Goal: Task Accomplishment & Management: Use online tool/utility

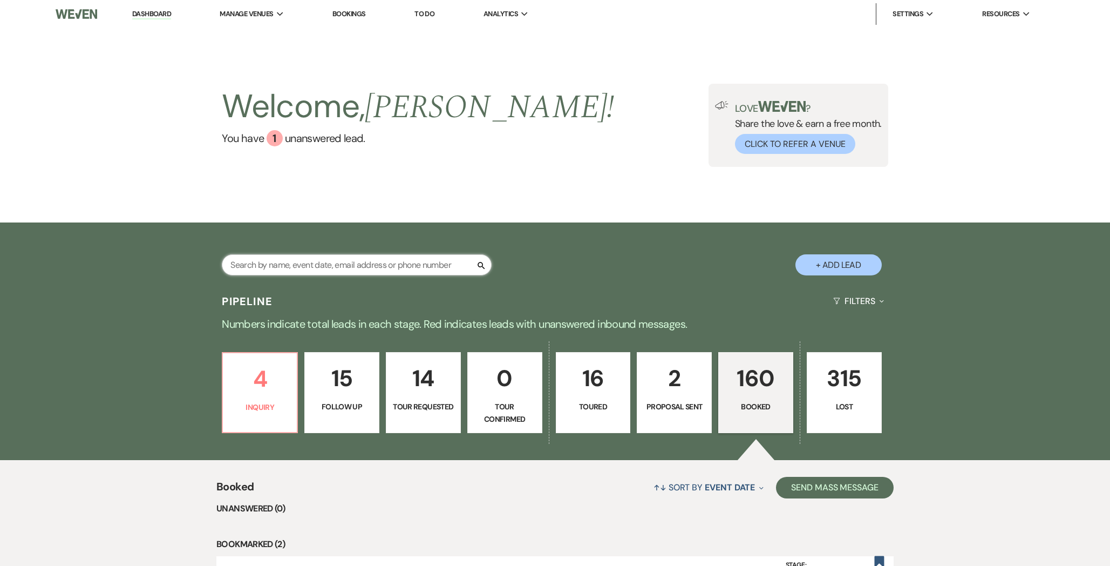
click at [408, 271] on input "text" at bounding box center [357, 264] width 270 height 21
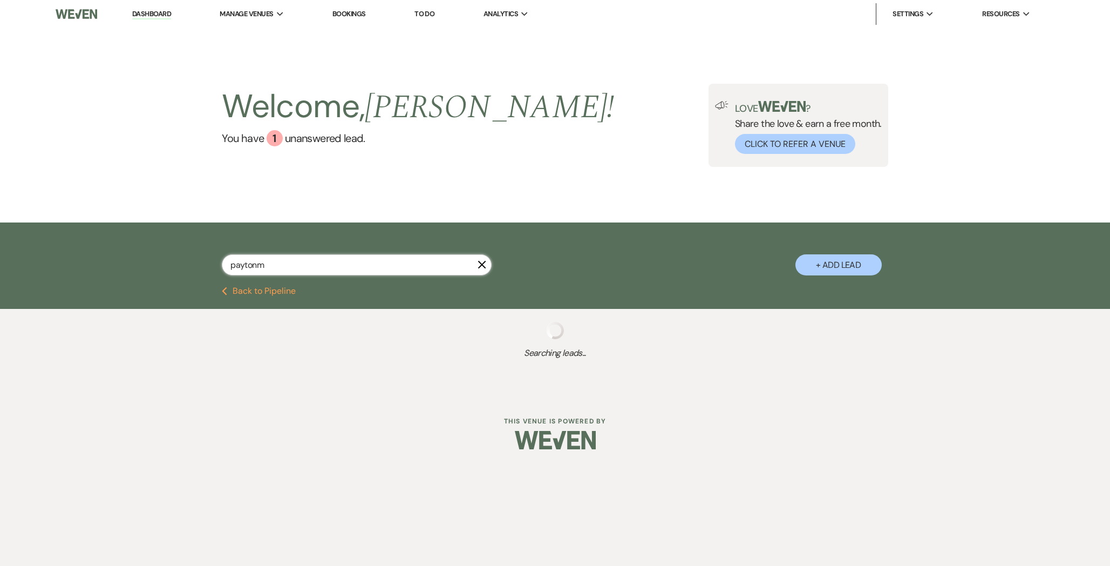
type input "[PERSON_NAME]"
select select "8"
select select "5"
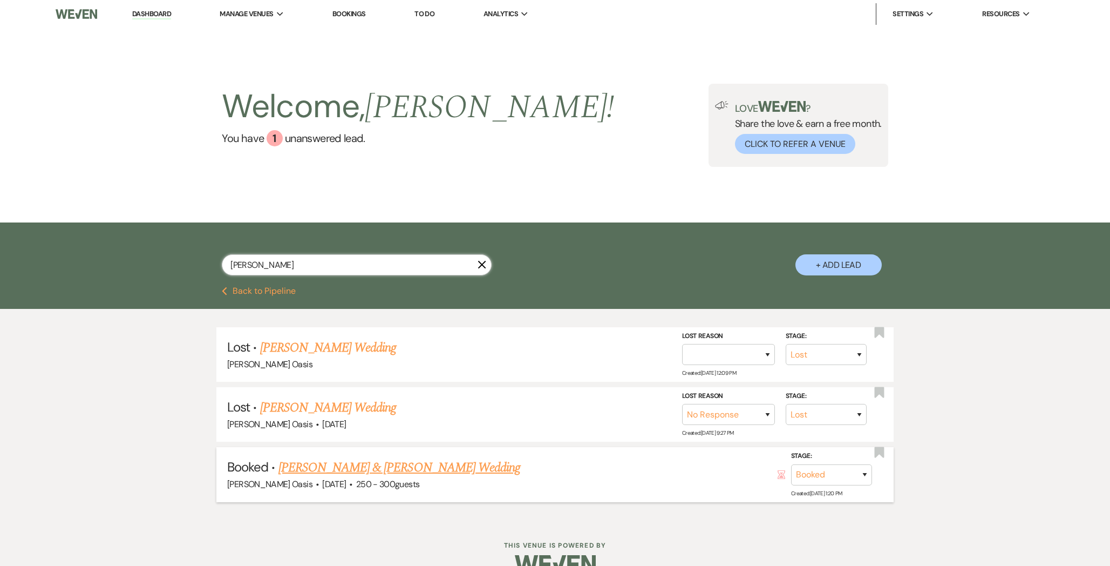
type input "[PERSON_NAME]"
click at [358, 463] on link "[PERSON_NAME] & [PERSON_NAME] Wedding" at bounding box center [400, 467] width 242 height 19
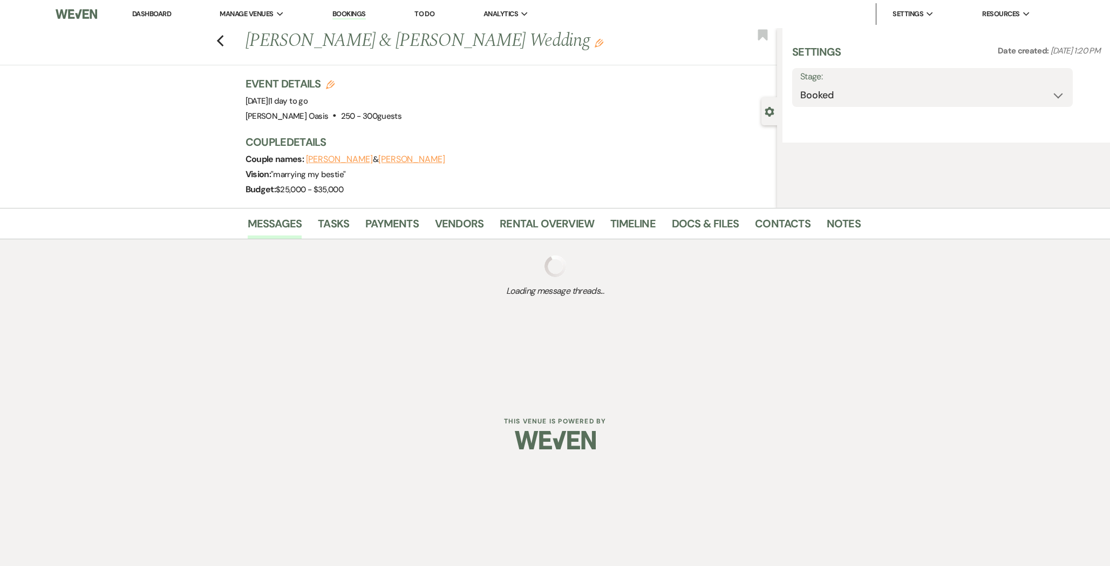
select select "1"
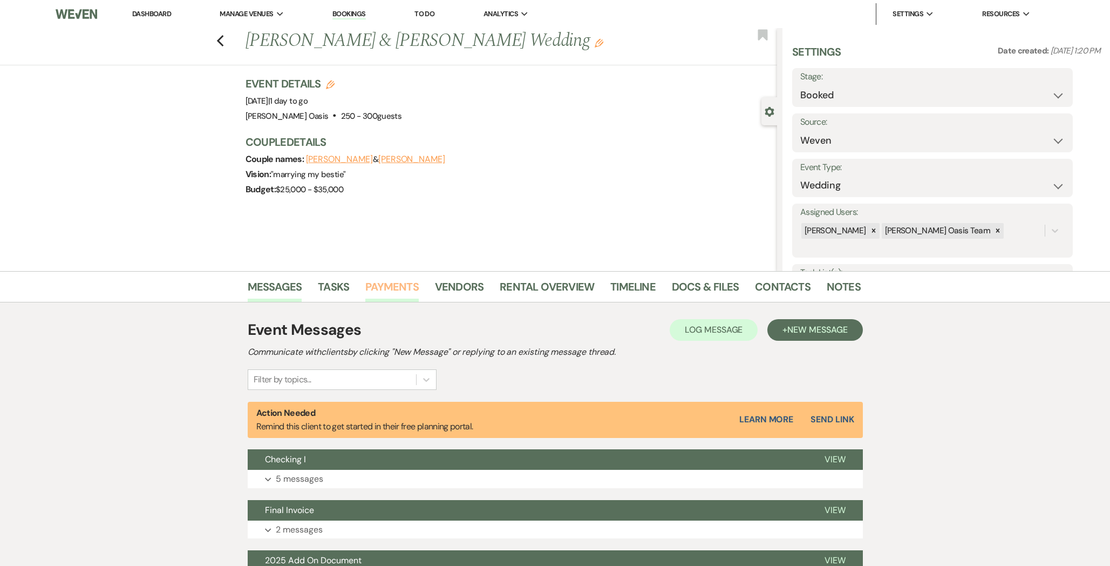
click at [392, 290] on link "Payments" at bounding box center [391, 290] width 53 height 24
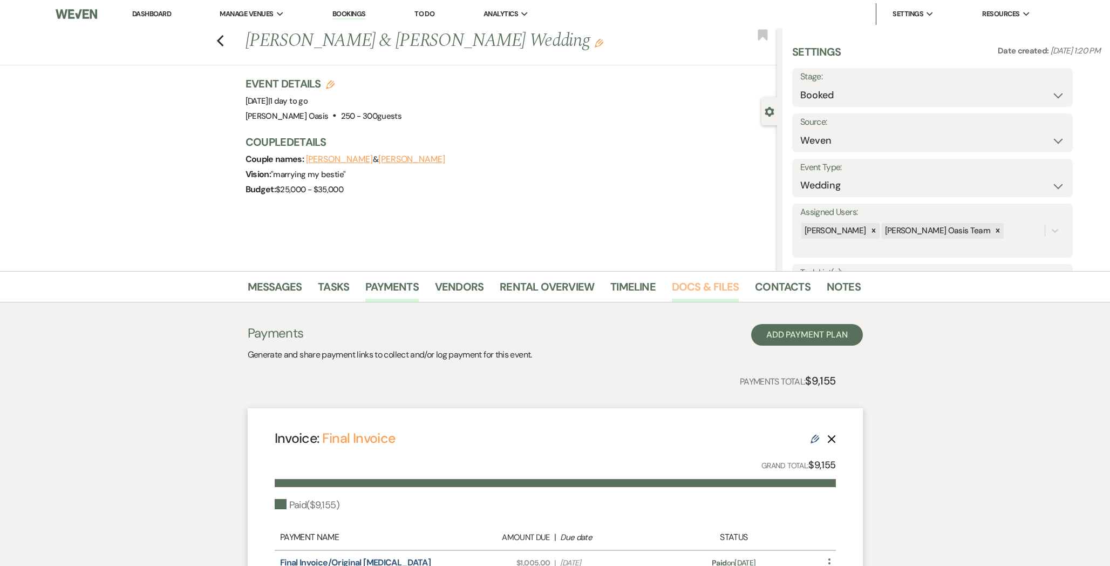
click at [697, 289] on link "Docs & Files" at bounding box center [705, 290] width 67 height 24
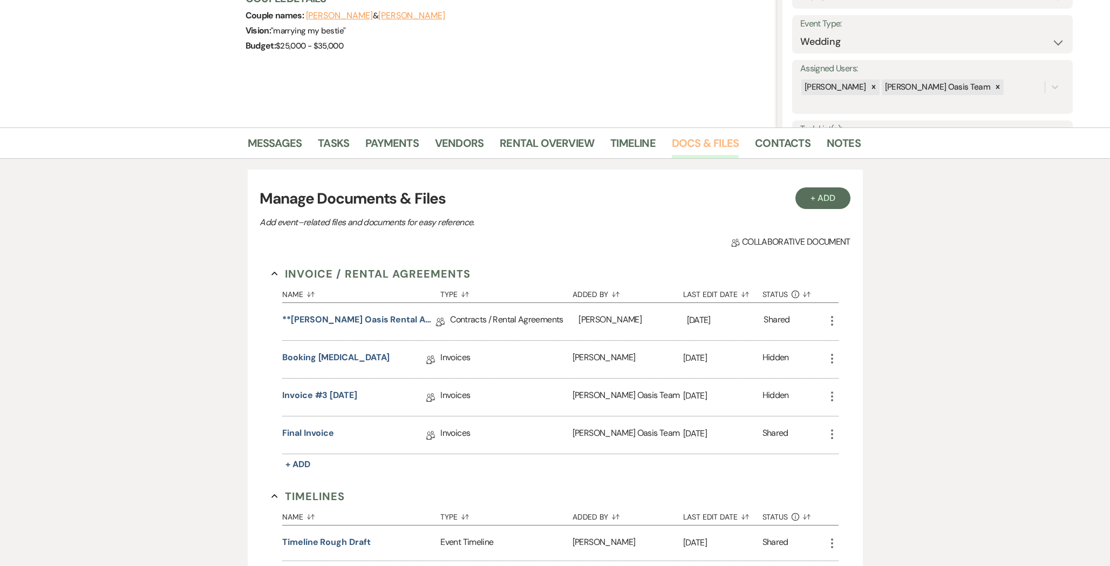
scroll to position [394, 0]
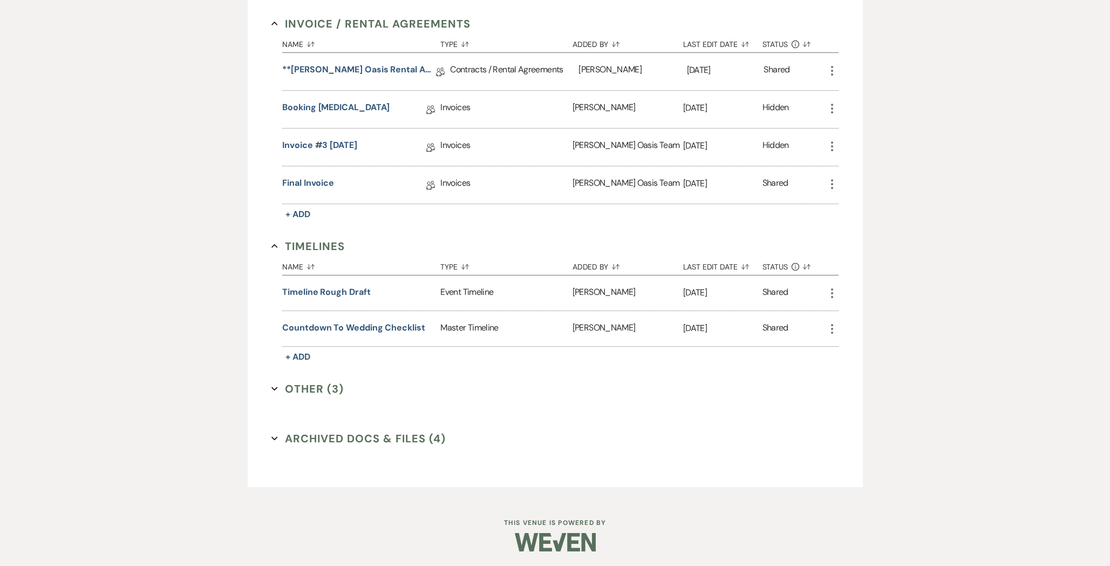
click at [329, 433] on button "Archived Docs & Files (4) Expand" at bounding box center [359, 438] width 174 height 16
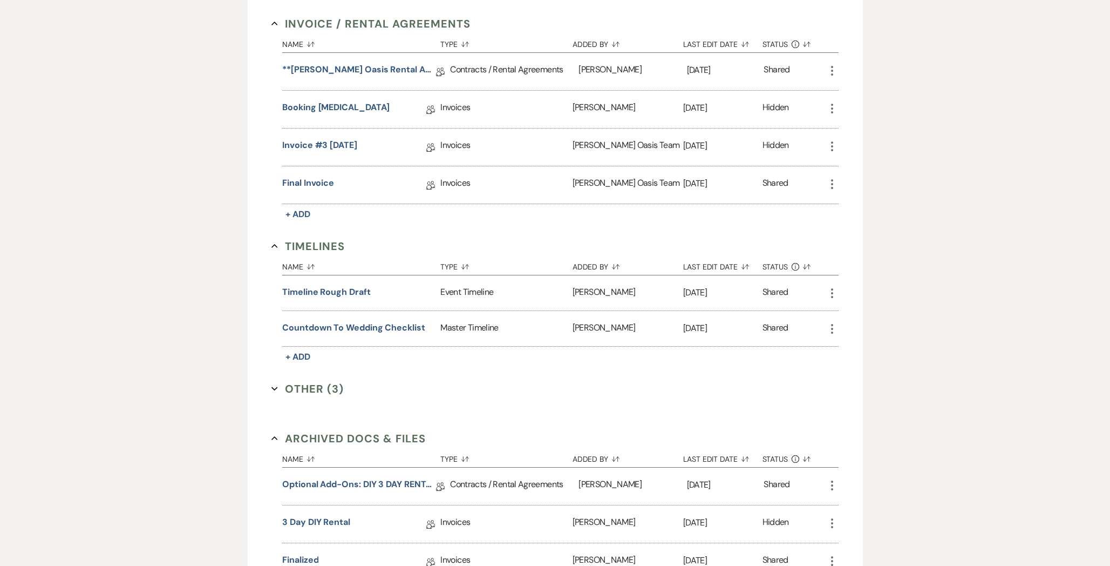
scroll to position [565, 0]
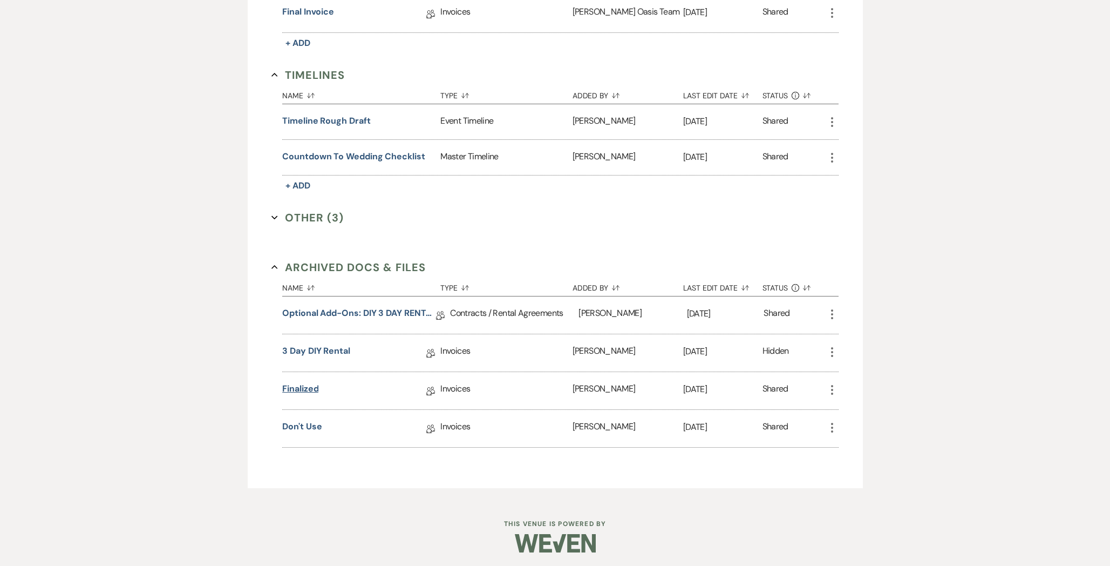
click at [296, 389] on link "Finalized" at bounding box center [300, 390] width 36 height 17
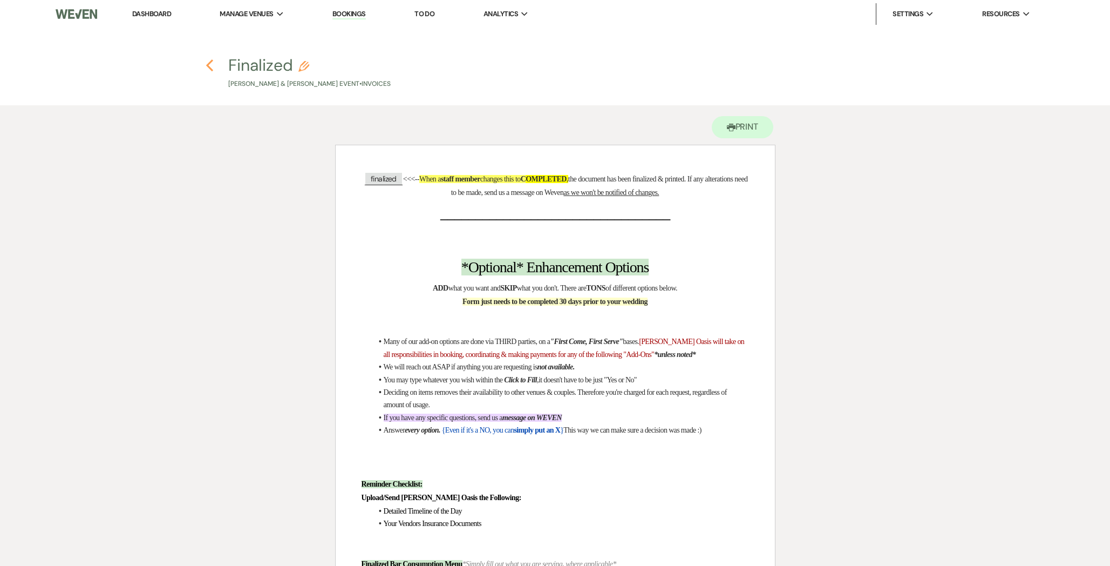
click at [209, 66] on use "button" at bounding box center [209, 65] width 7 height 12
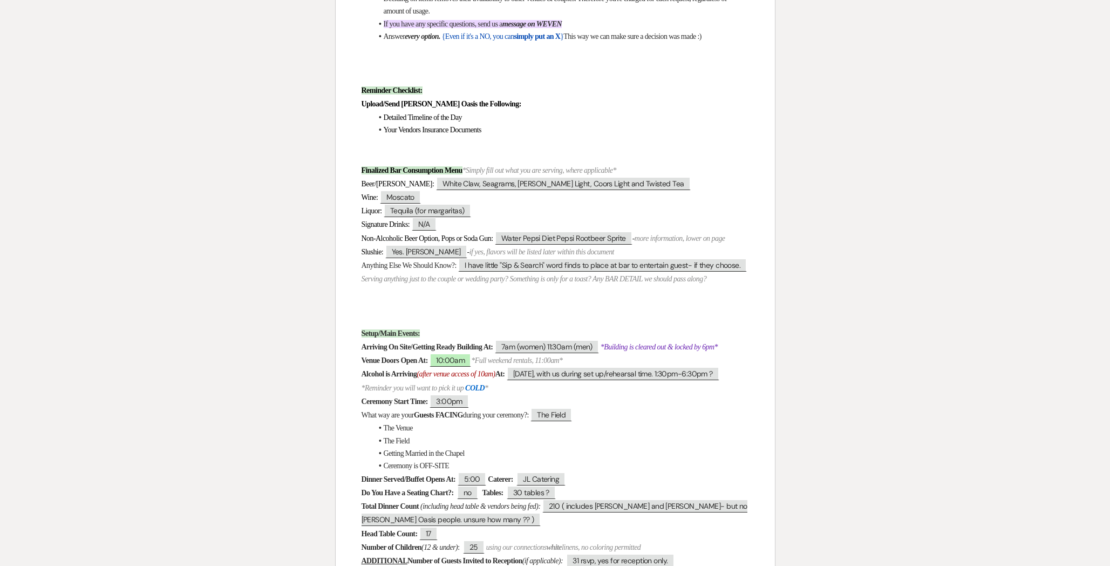
select select "1"
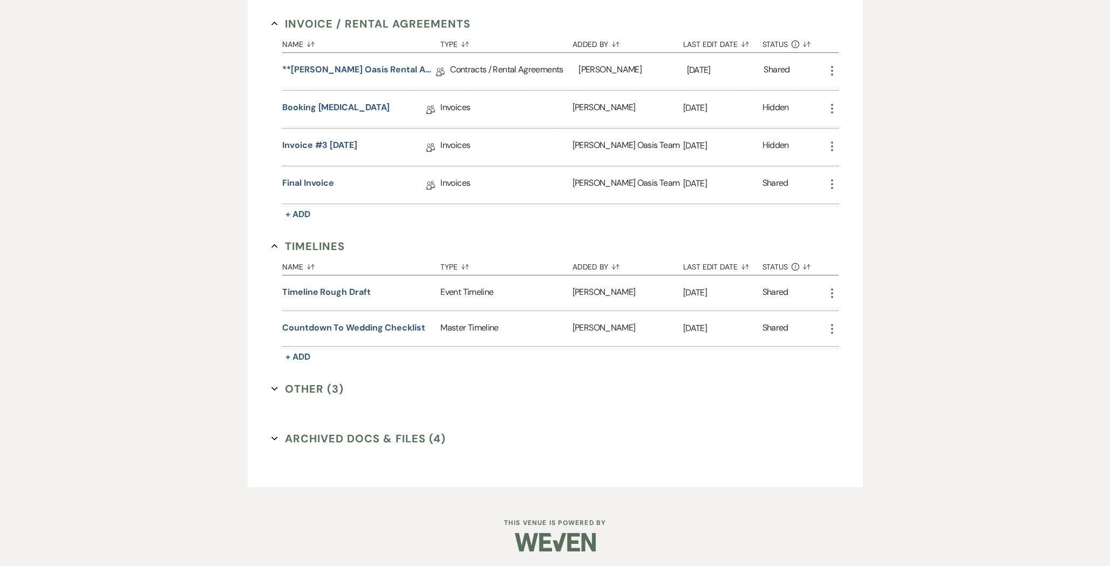
click at [335, 438] on button "Archived Docs & Files (4) Expand" at bounding box center [359, 438] width 174 height 16
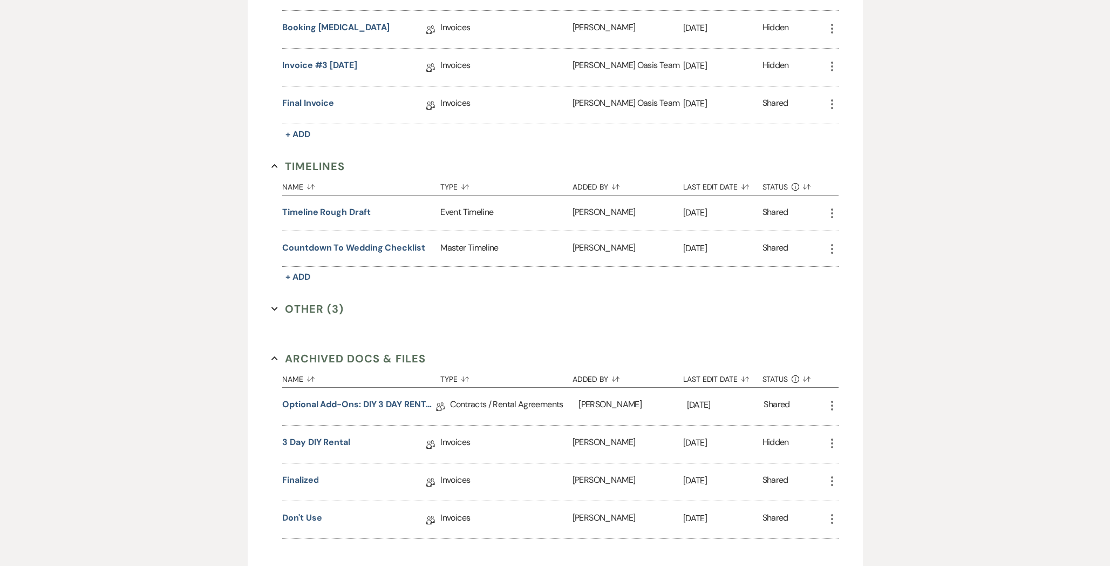
scroll to position [486, 0]
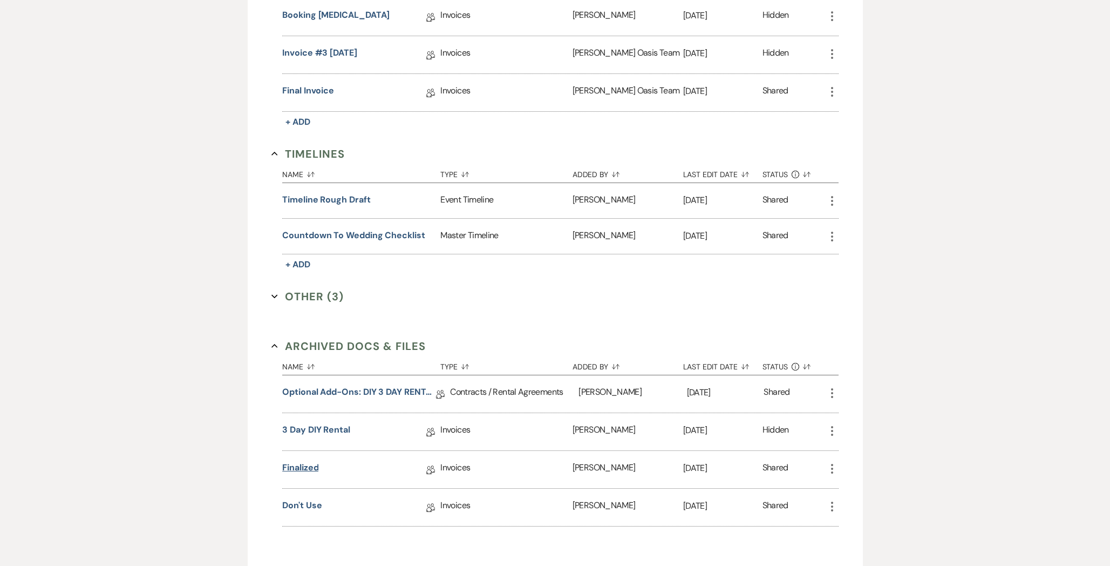
click at [313, 471] on link "Finalized" at bounding box center [300, 469] width 36 height 17
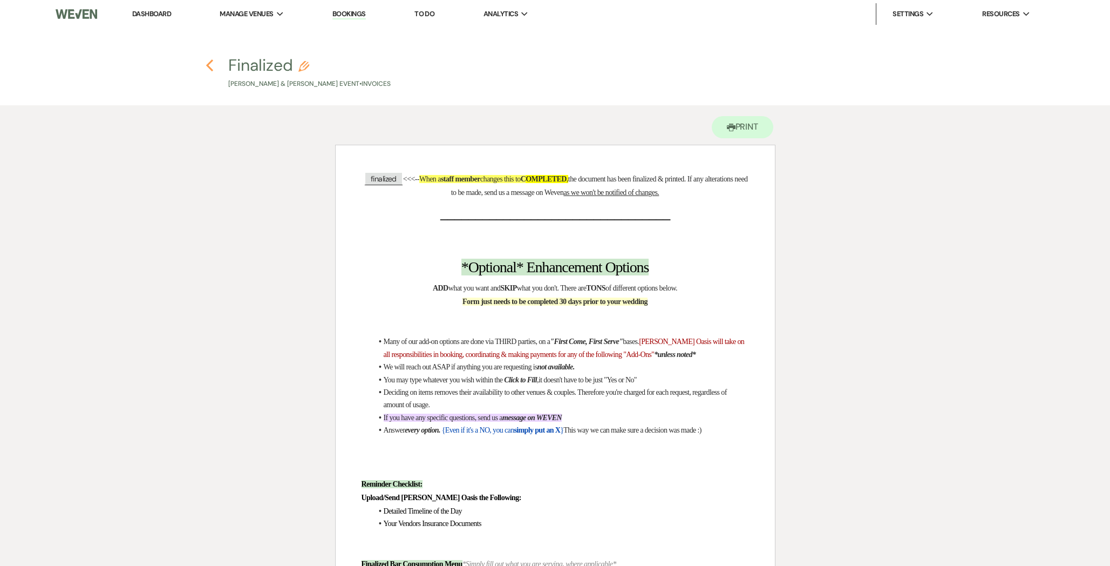
click at [207, 61] on icon "Previous" at bounding box center [210, 65] width 8 height 13
select select "1"
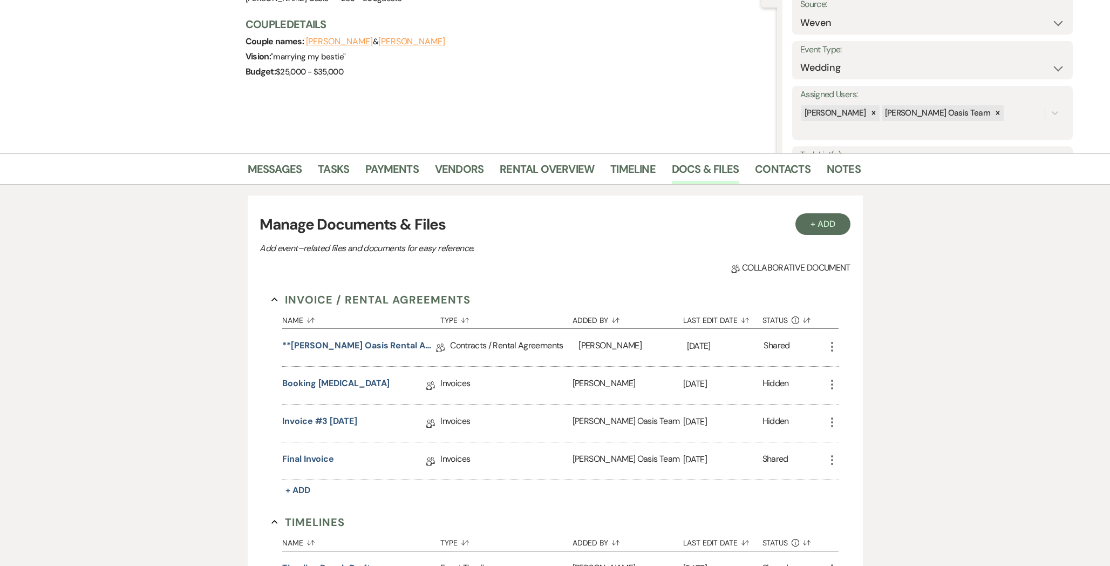
scroll to position [116, 0]
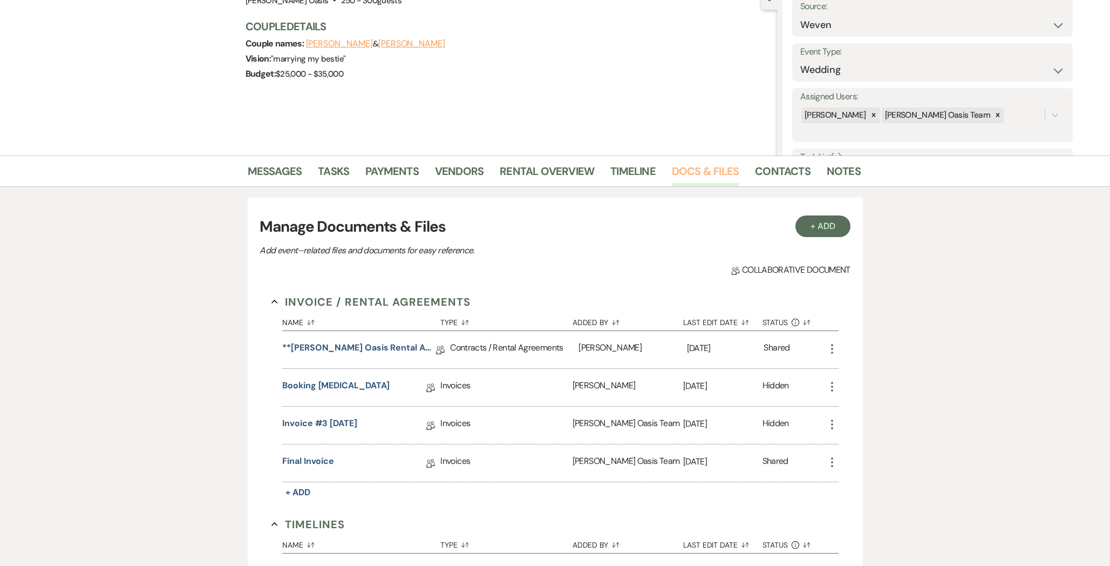
click at [682, 175] on link "Docs & Files" at bounding box center [705, 174] width 67 height 24
click at [325, 349] on link "**Oehme Oasis Rental Agreement**" at bounding box center [359, 349] width 154 height 17
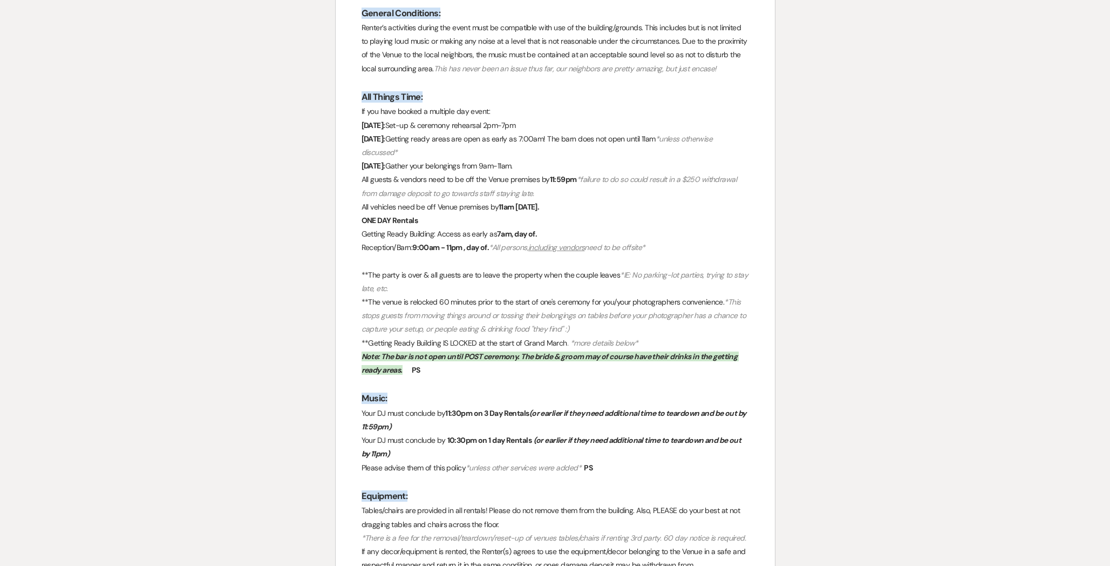
scroll to position [921, 0]
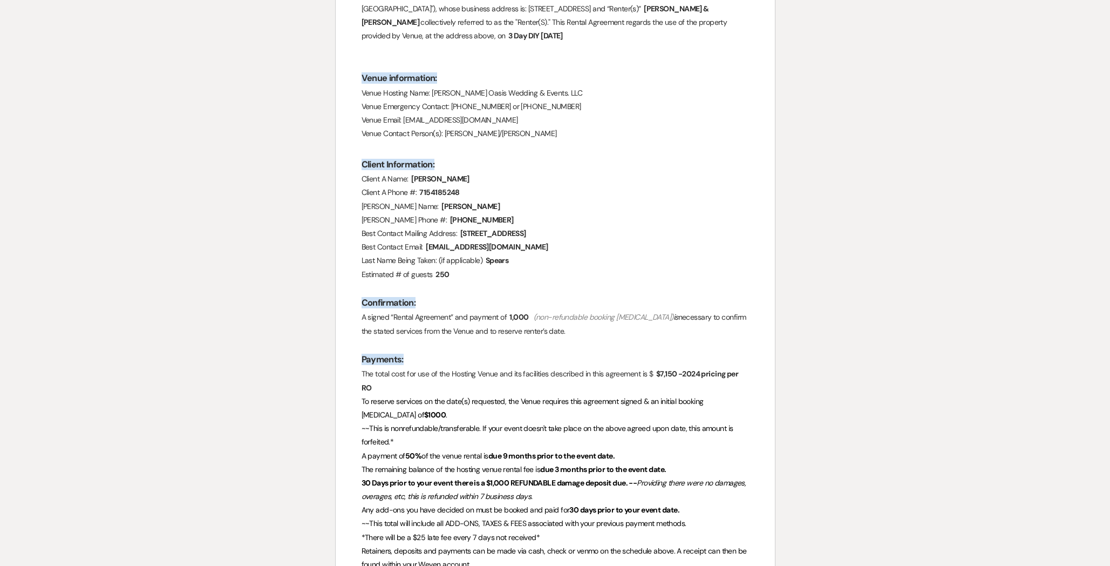
scroll to position [0, 0]
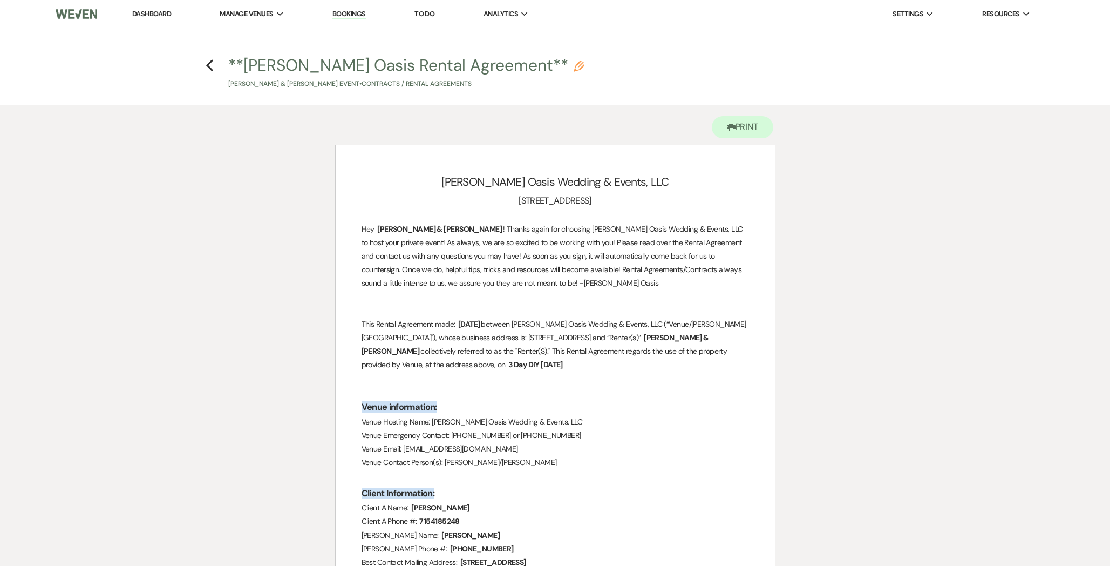
click at [139, 15] on link "Dashboard" at bounding box center [151, 13] width 39 height 9
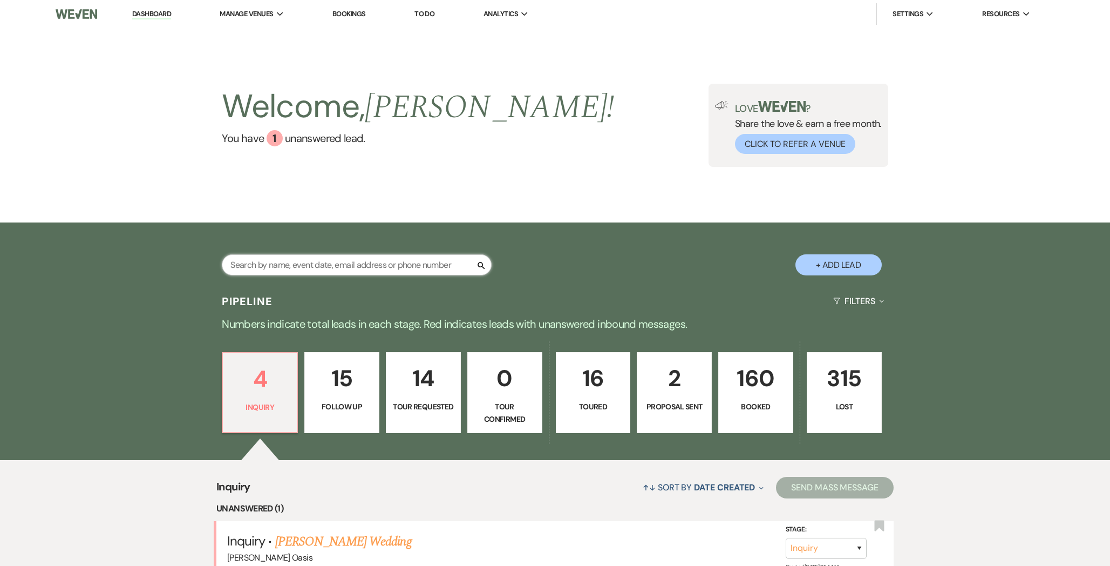
click at [395, 261] on input "text" at bounding box center [357, 264] width 270 height 21
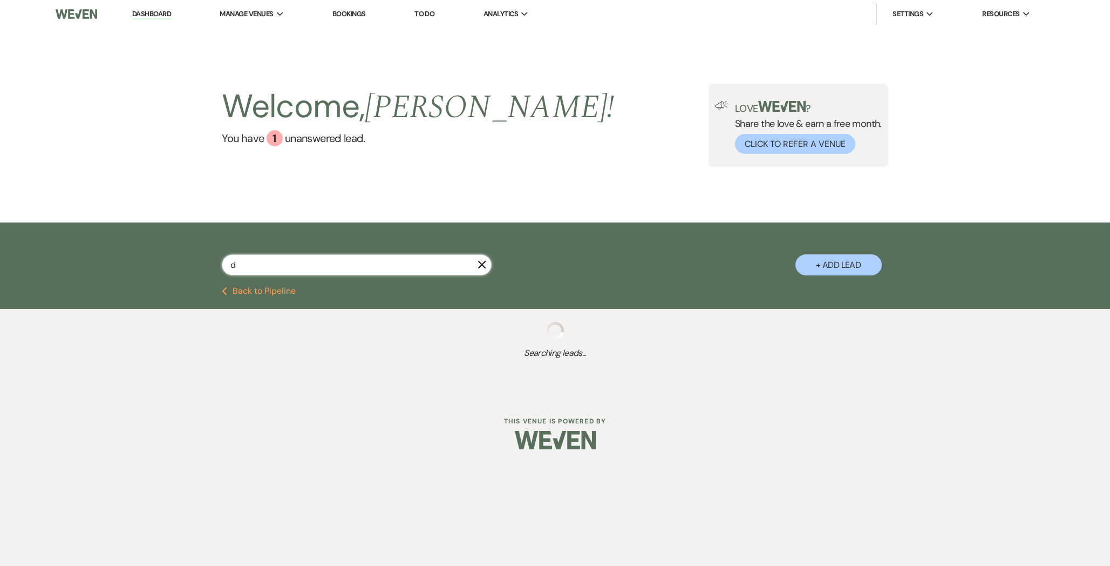
type input "da"
select select "8"
select select "5"
select select "8"
select select "6"
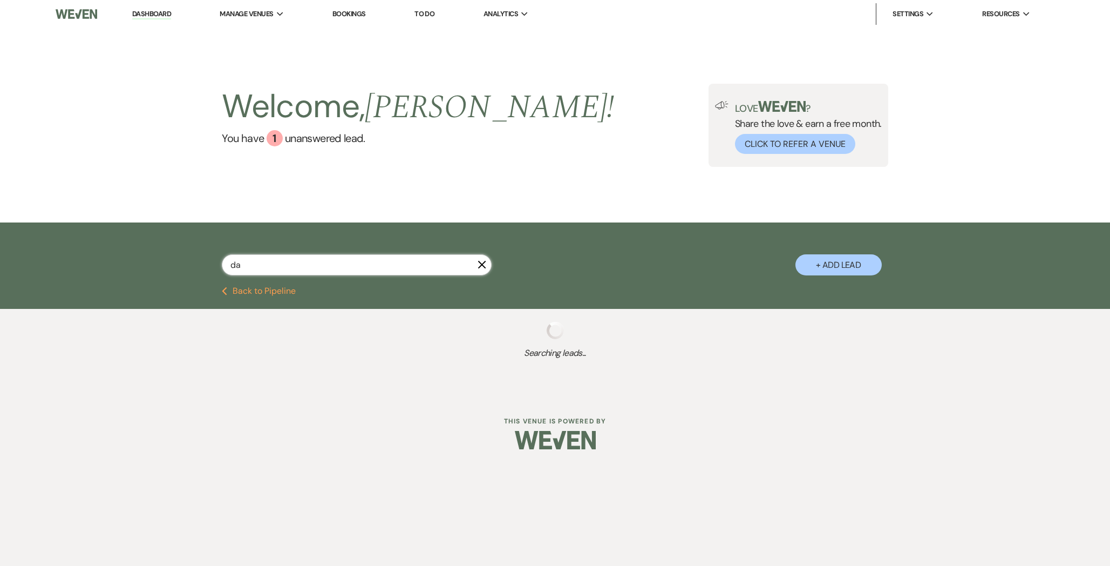
select select "8"
select select "1"
select select "8"
select select "7"
select select "8"
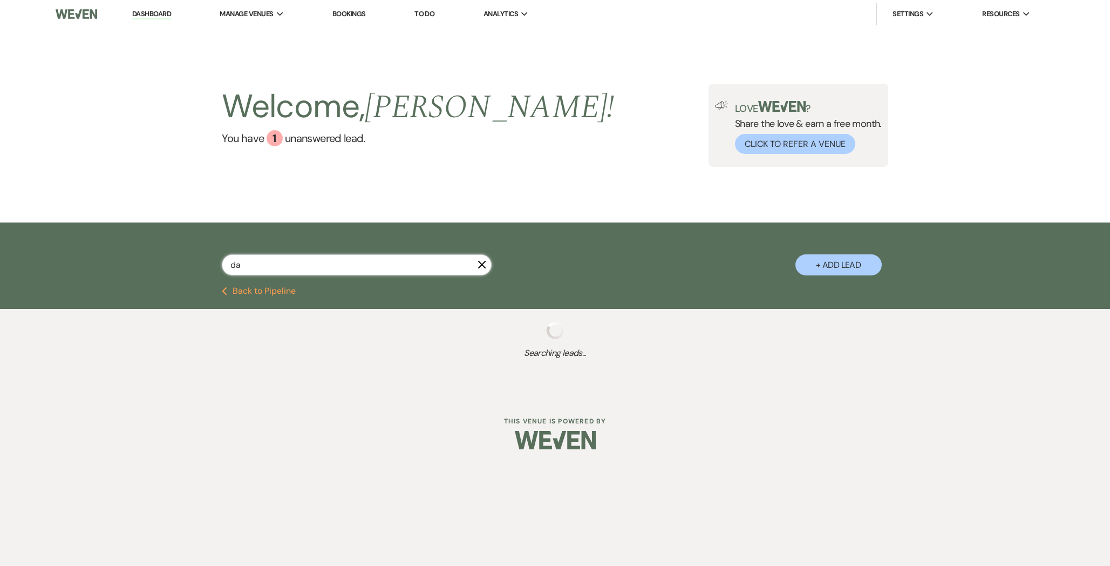
select select "5"
select select "8"
select select "5"
select select "8"
select select "6"
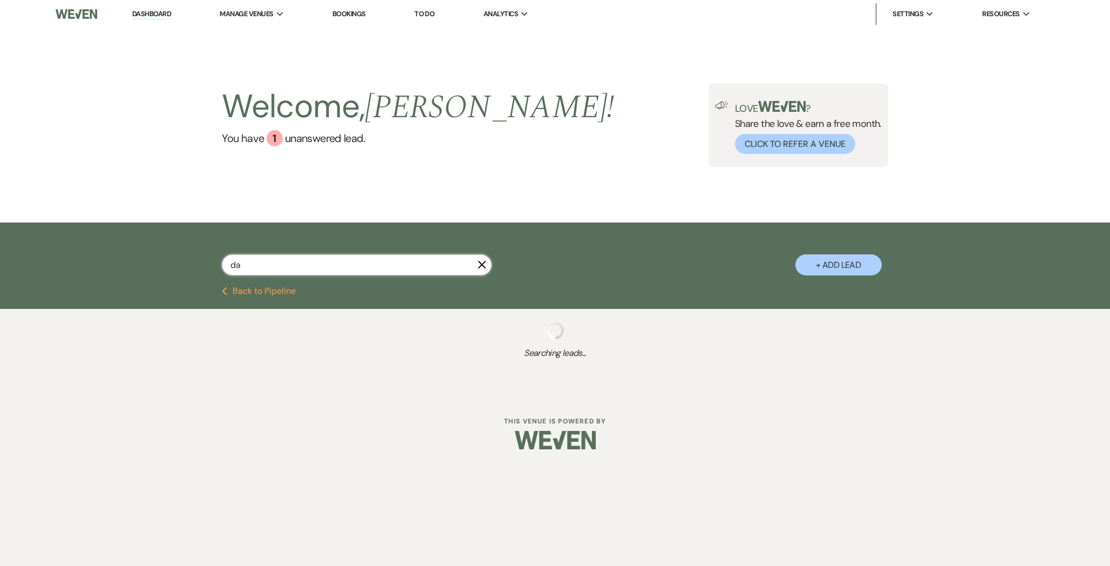
select select "8"
select select "5"
type input "dan"
select select "2"
select select "5"
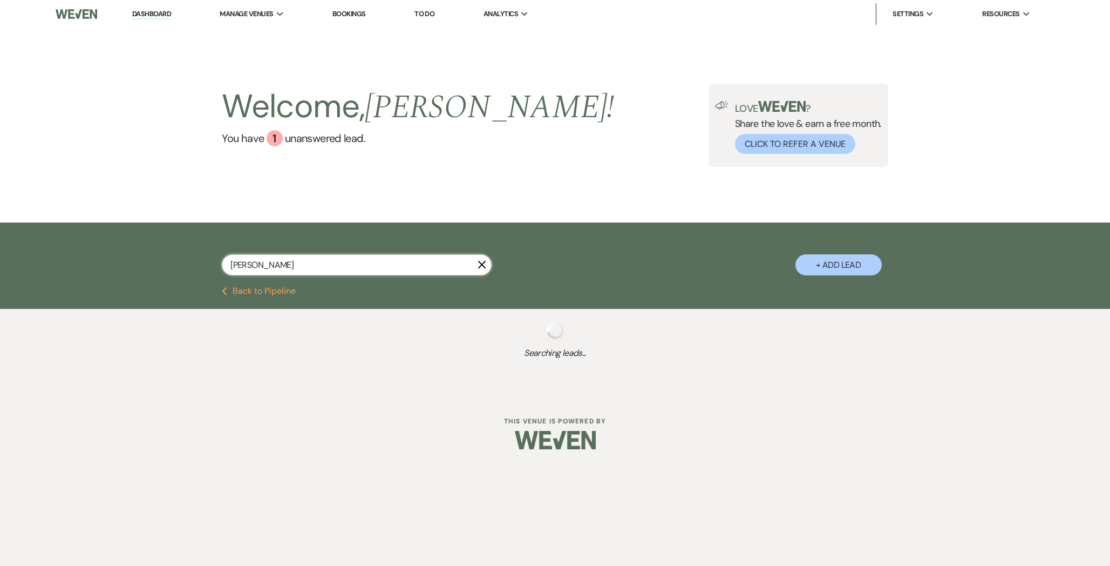
select select "8"
select select "1"
select select "9"
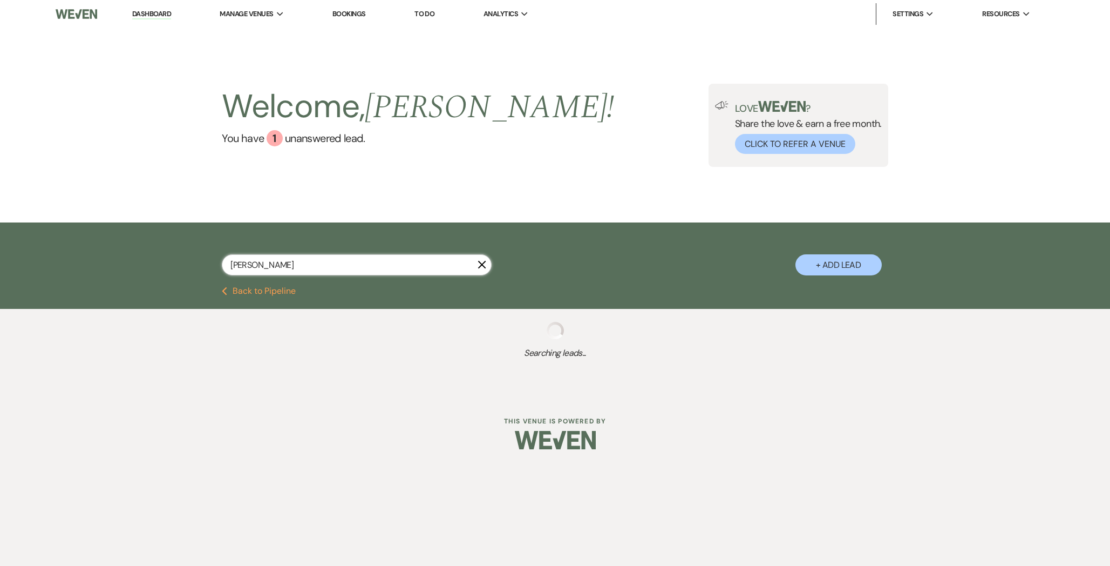
select select "8"
select select "5"
select select "8"
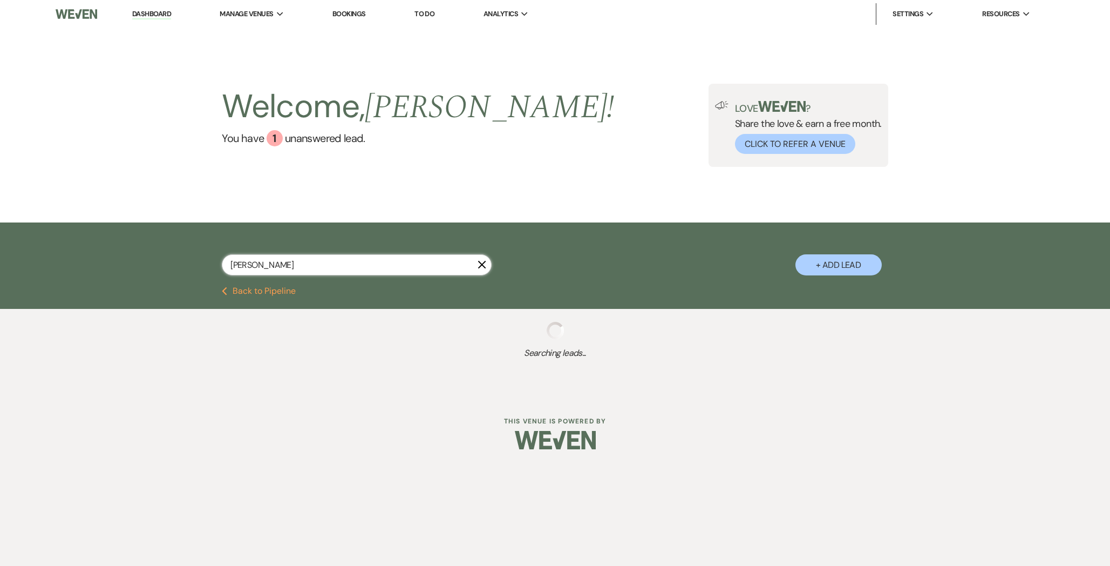
select select "8"
select select "1"
select select "8"
select select "5"
select select "8"
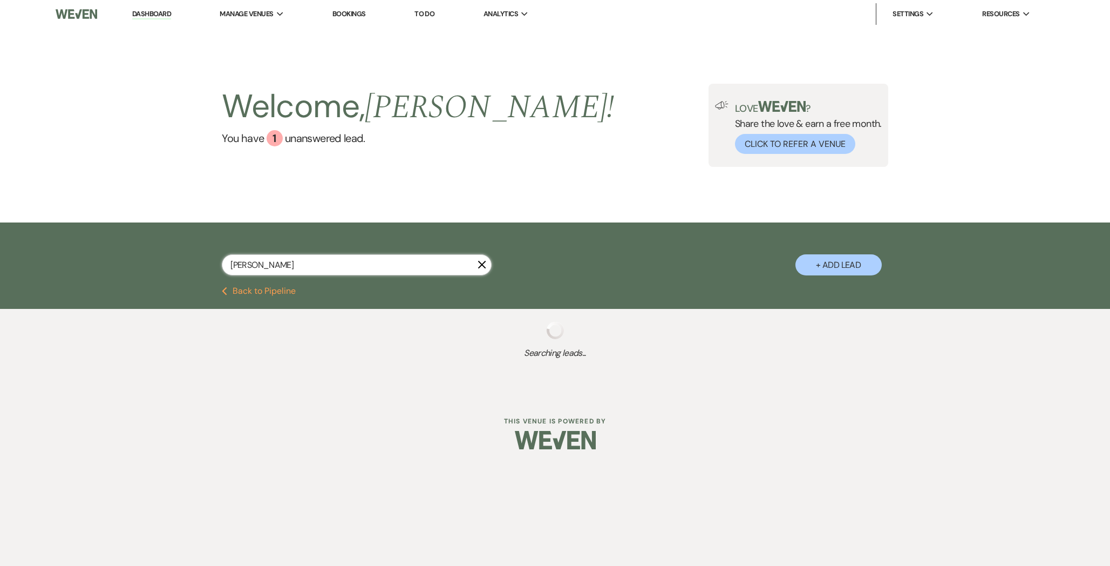
select select "3"
select select "8"
select select "5"
select select "8"
select select "5"
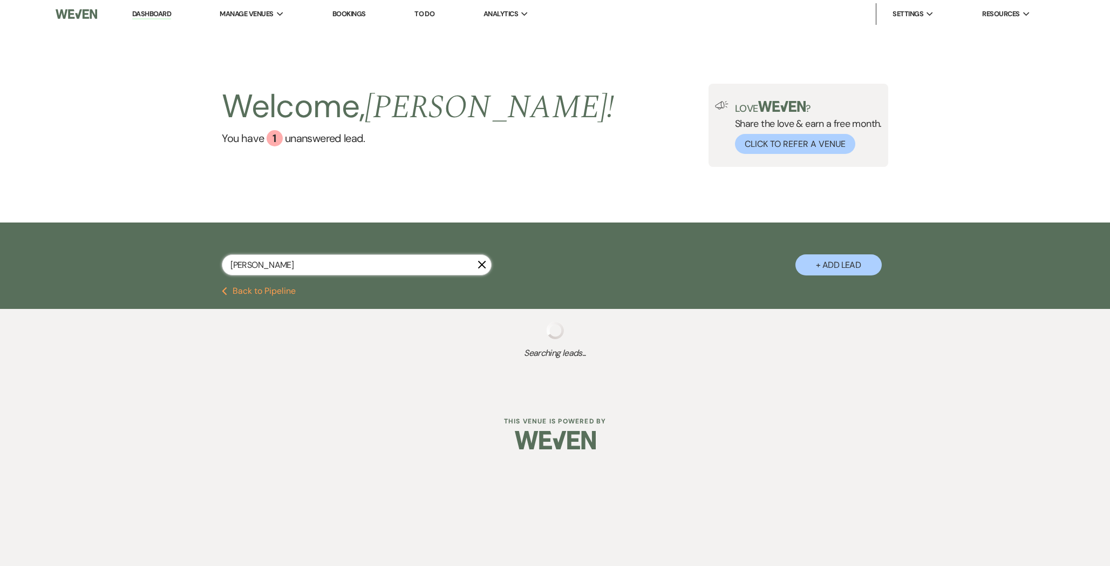
select select "8"
select select "2"
select select "8"
select select "1"
select select "8"
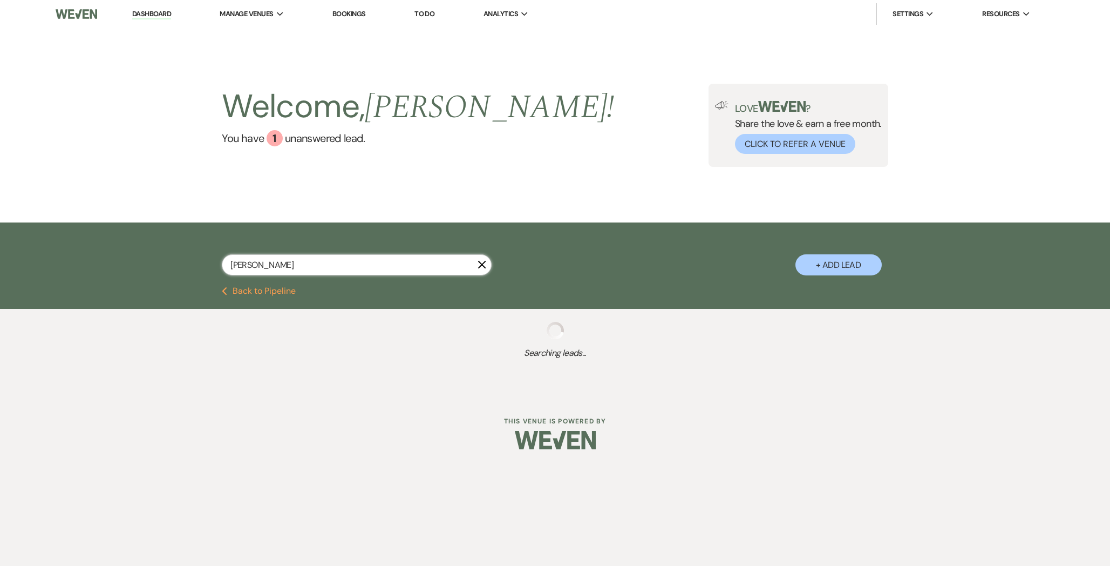
select select "2"
select select "8"
select select "1"
select select "8"
select select "1"
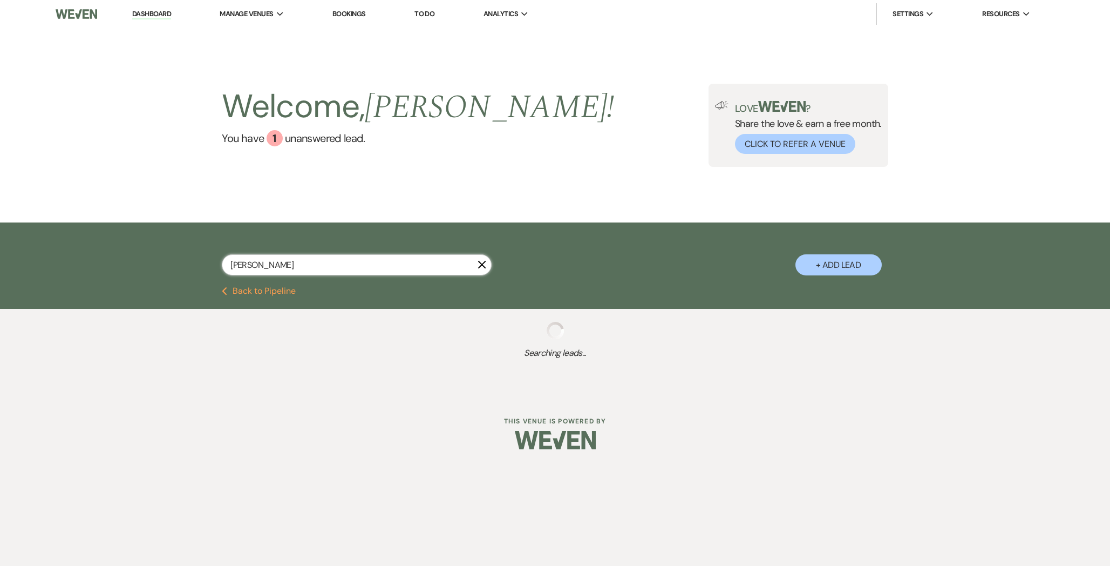
select select "8"
select select "2"
select select "8"
select select "1"
select select "8"
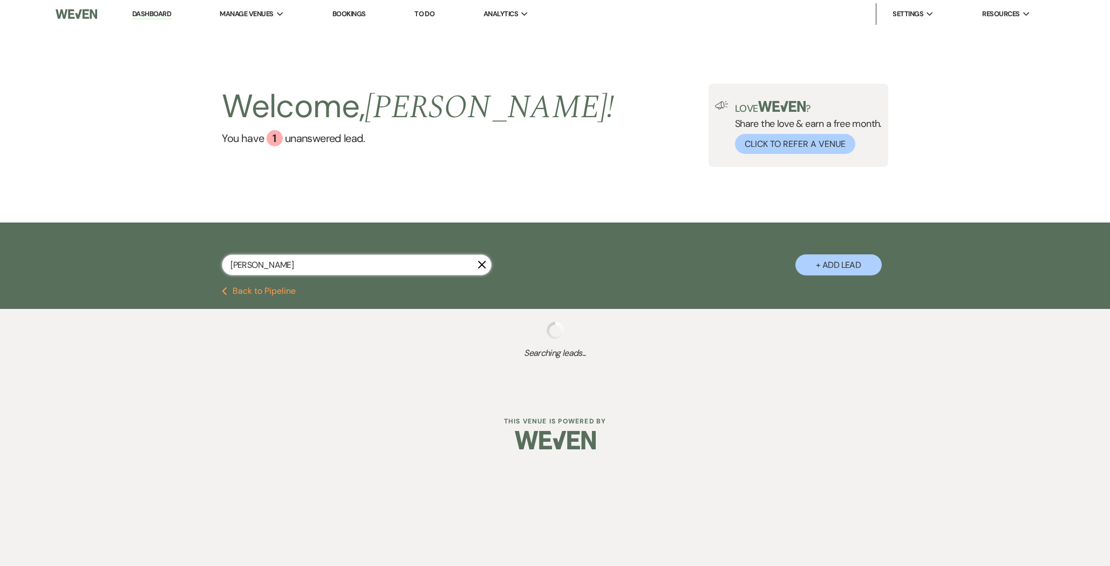
select select "5"
select select "8"
select select "6"
select select "8"
select select "5"
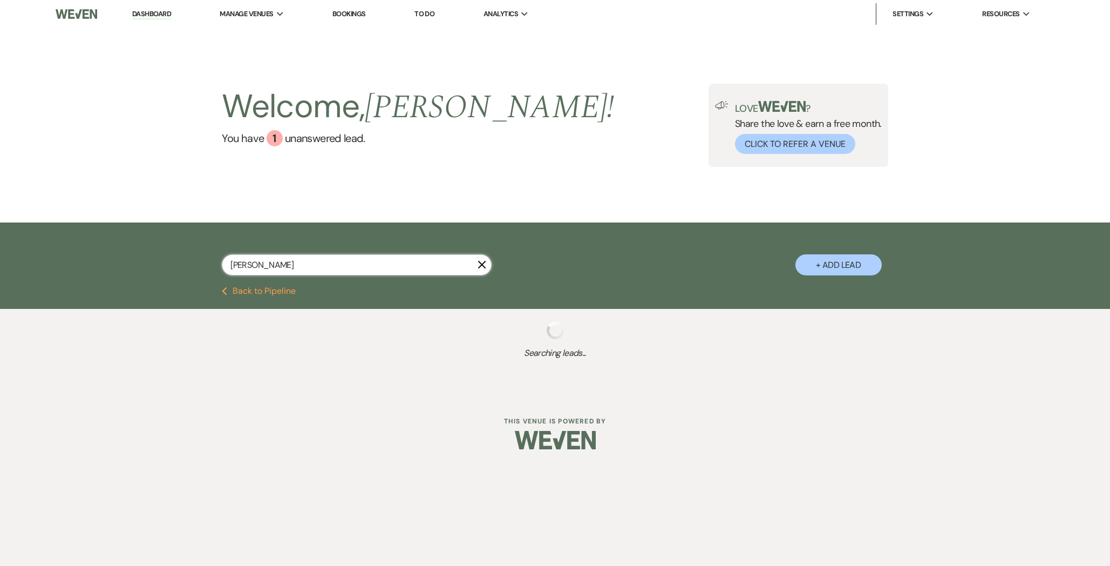
select select "8"
select select "5"
select select "8"
select select "7"
select select "8"
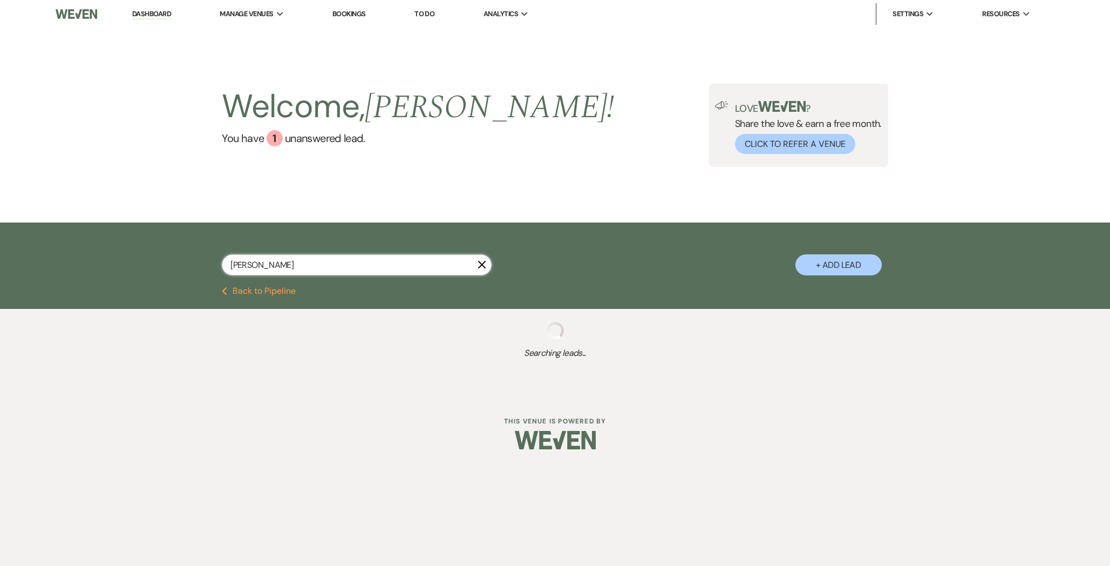
select select "6"
select select "8"
select select "5"
select select "8"
select select "5"
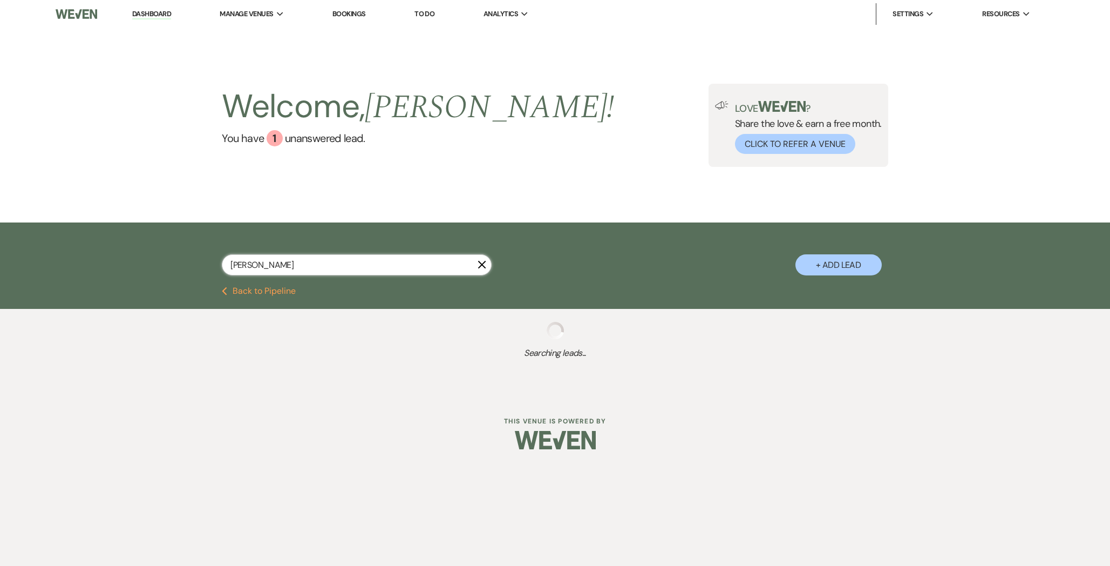
select select "8"
select select "5"
select select "8"
select select "1"
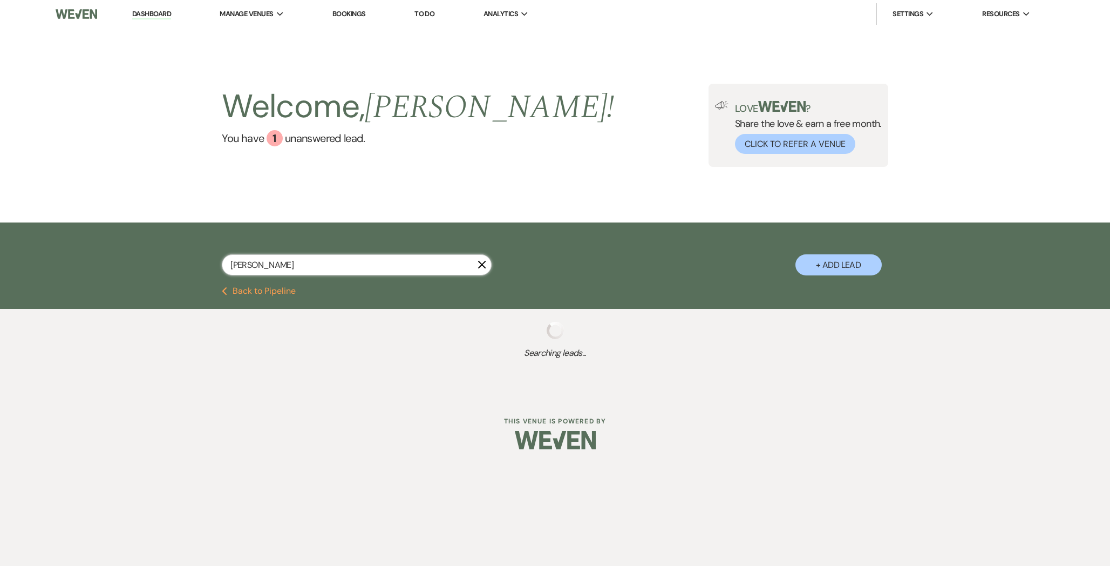
select select "8"
select select "3"
select select "8"
select select "5"
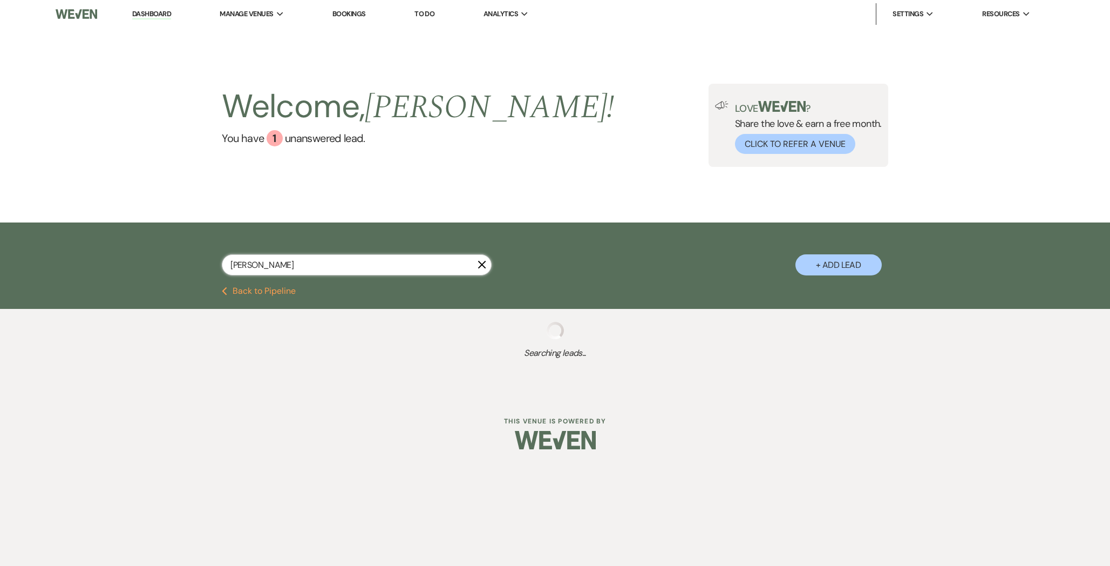
select select "8"
select select "2"
select select "8"
select select "1"
select select "8"
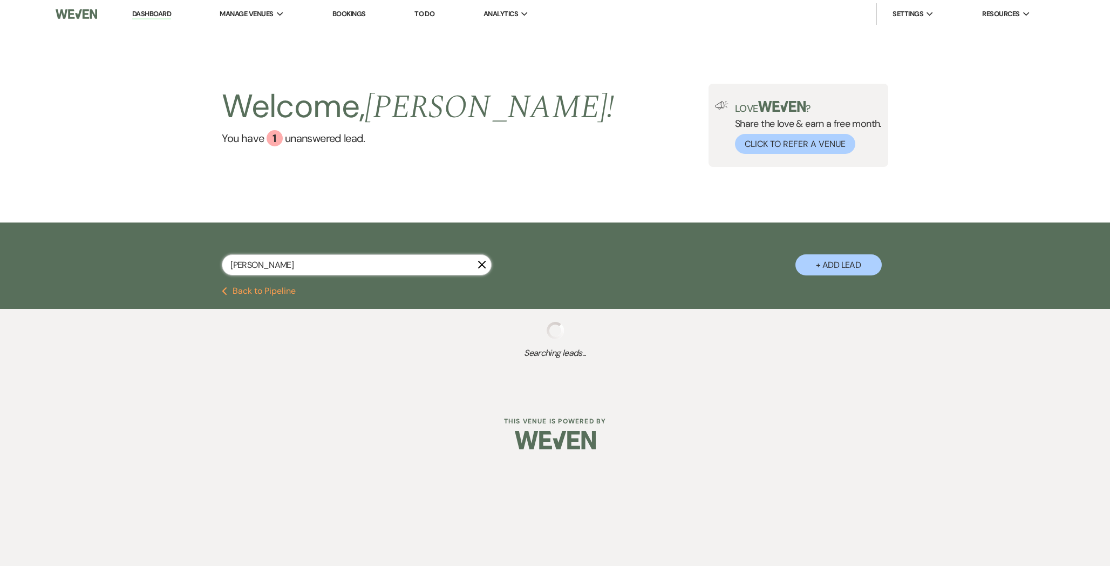
select select "2"
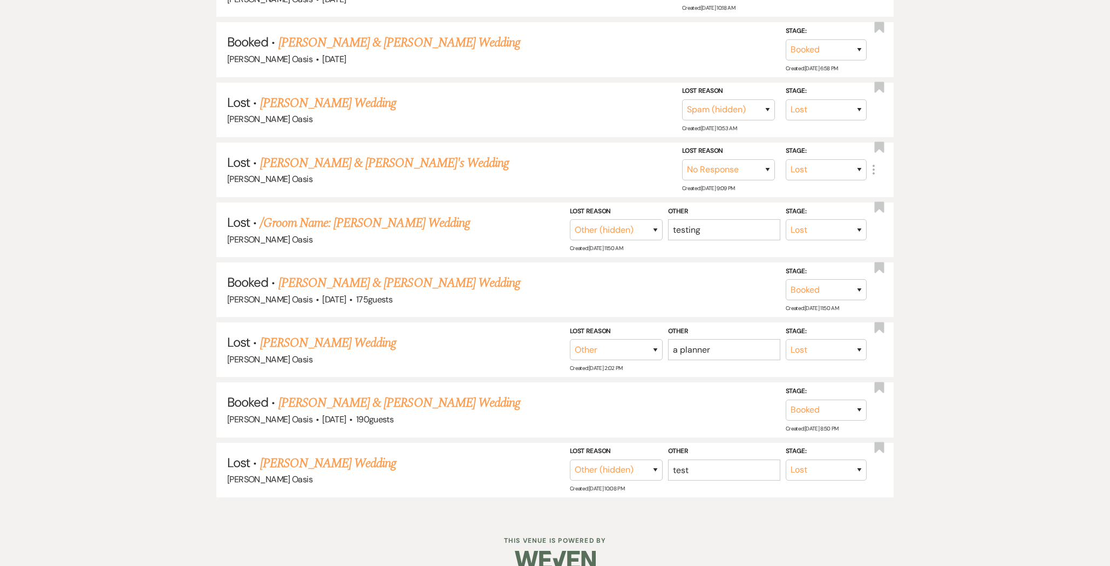
scroll to position [728, 0]
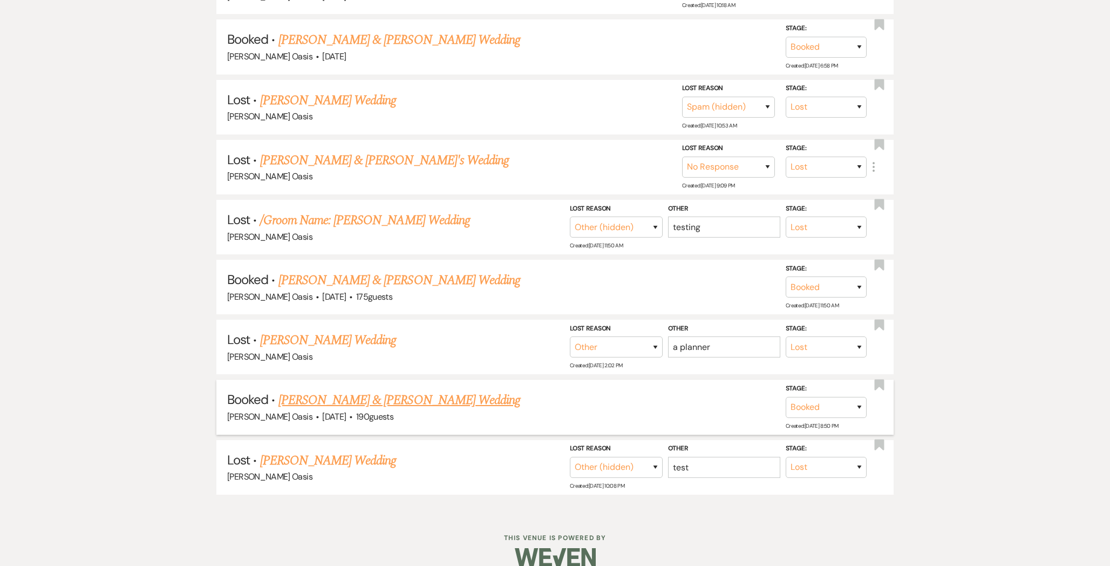
type input "dan"
click at [446, 393] on link "[PERSON_NAME] & [PERSON_NAME] Wedding" at bounding box center [400, 399] width 242 height 19
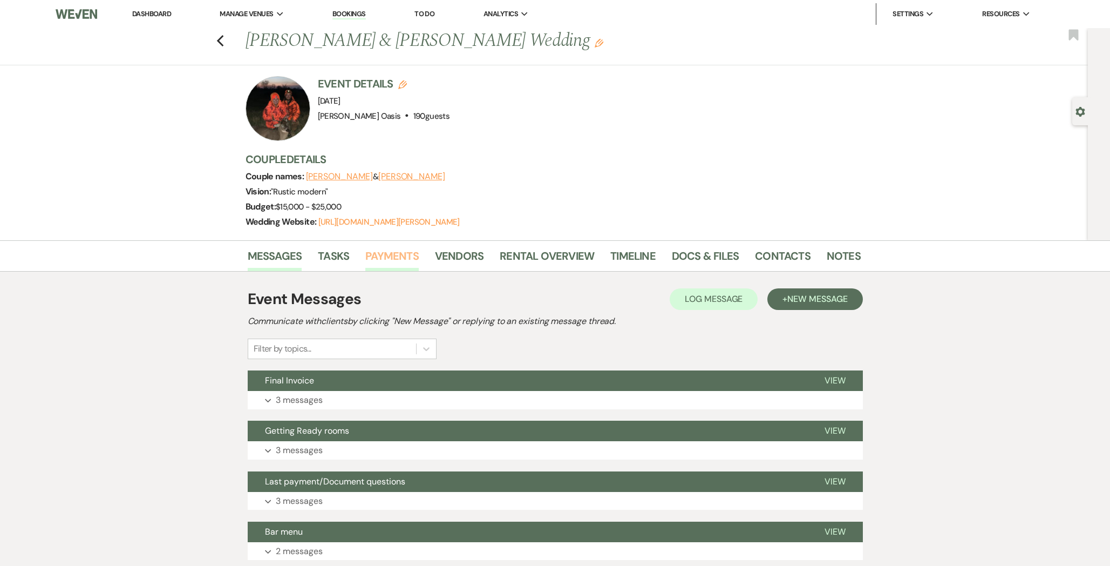
click at [375, 253] on link "Payments" at bounding box center [391, 259] width 53 height 24
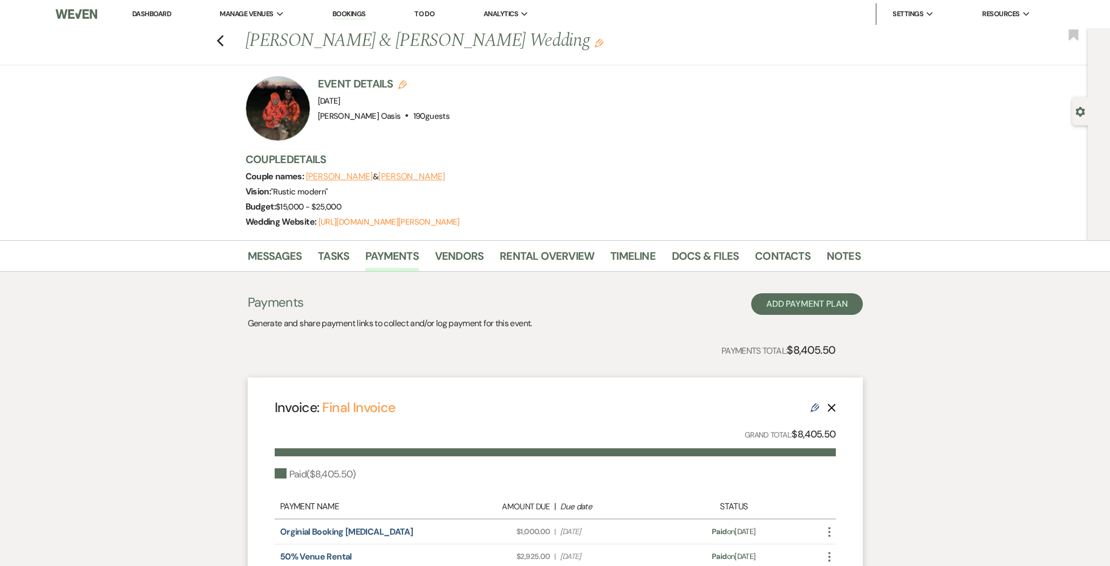
click at [143, 13] on link "Dashboard" at bounding box center [151, 13] width 39 height 9
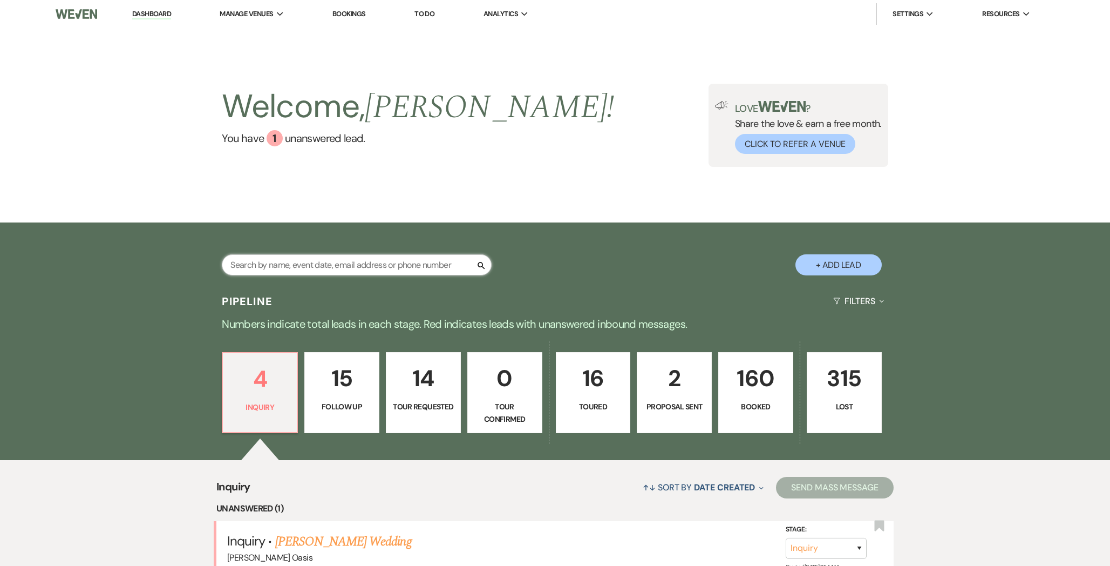
click at [355, 269] on input "text" at bounding box center [357, 264] width 270 height 21
type input "rose"
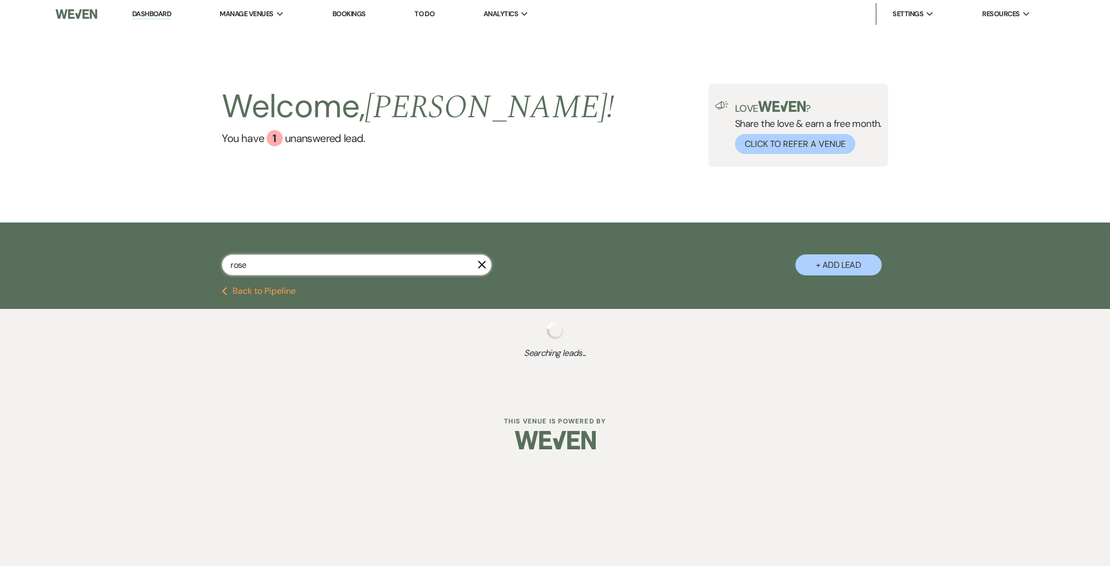
select select "8"
select select "4"
select select "8"
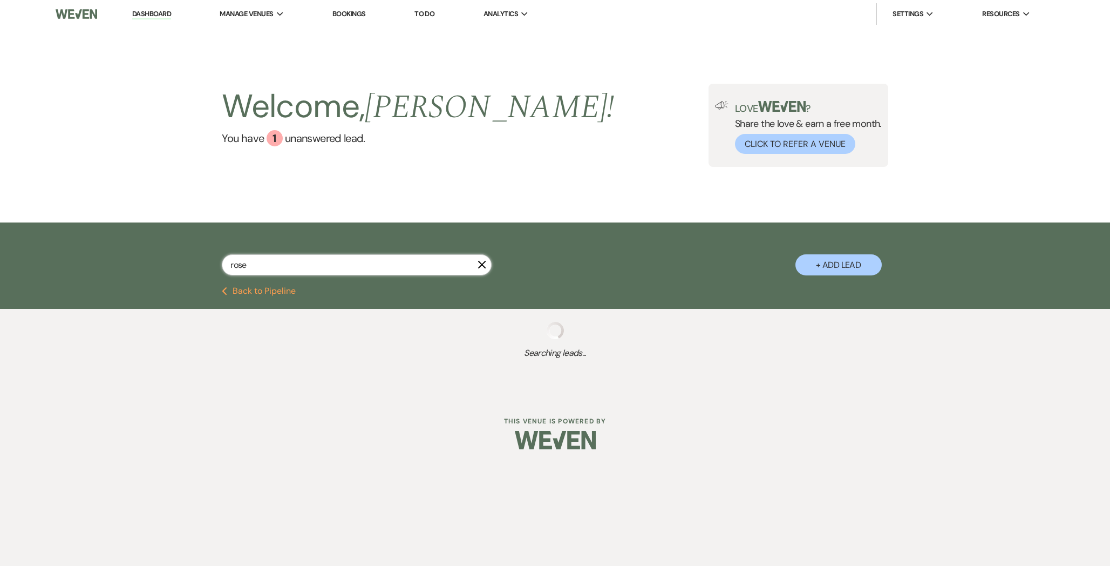
select select "5"
select select "8"
select select "7"
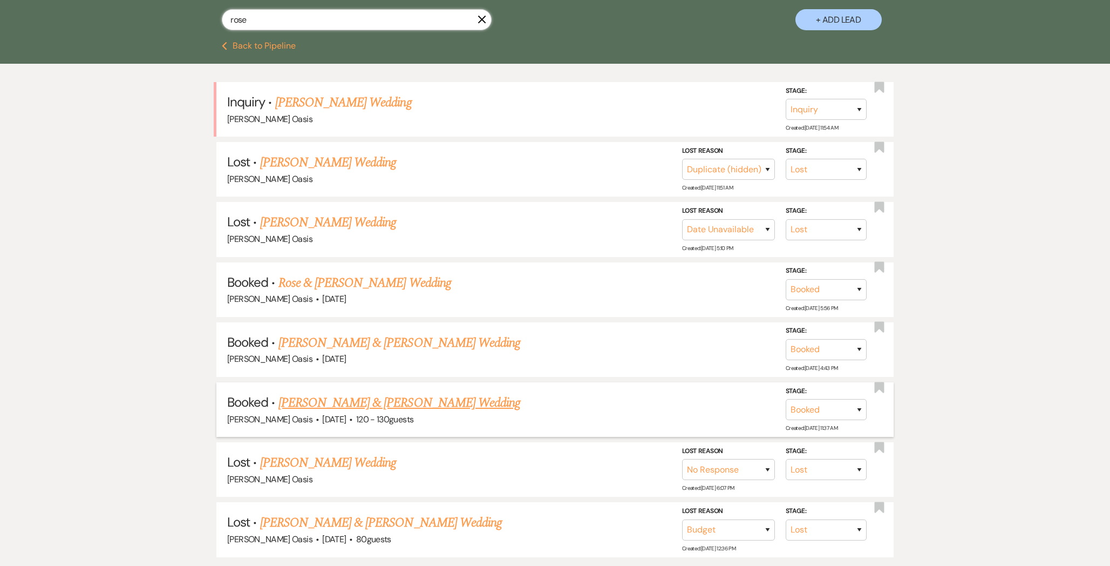
scroll to position [237, 0]
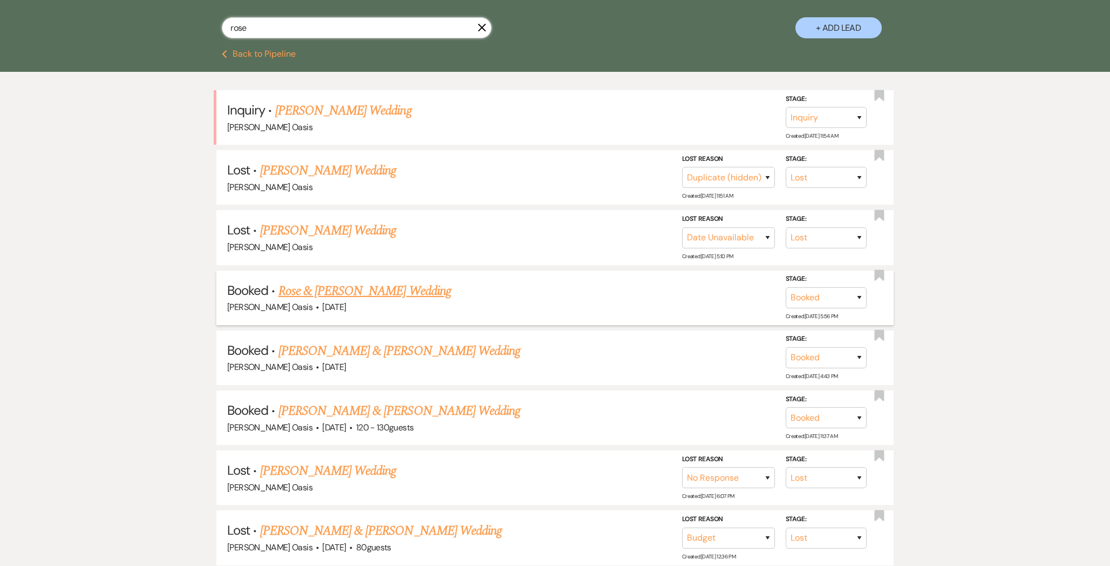
type input "rose"
click at [375, 287] on link "Rose & [PERSON_NAME] Wedding" at bounding box center [365, 290] width 173 height 19
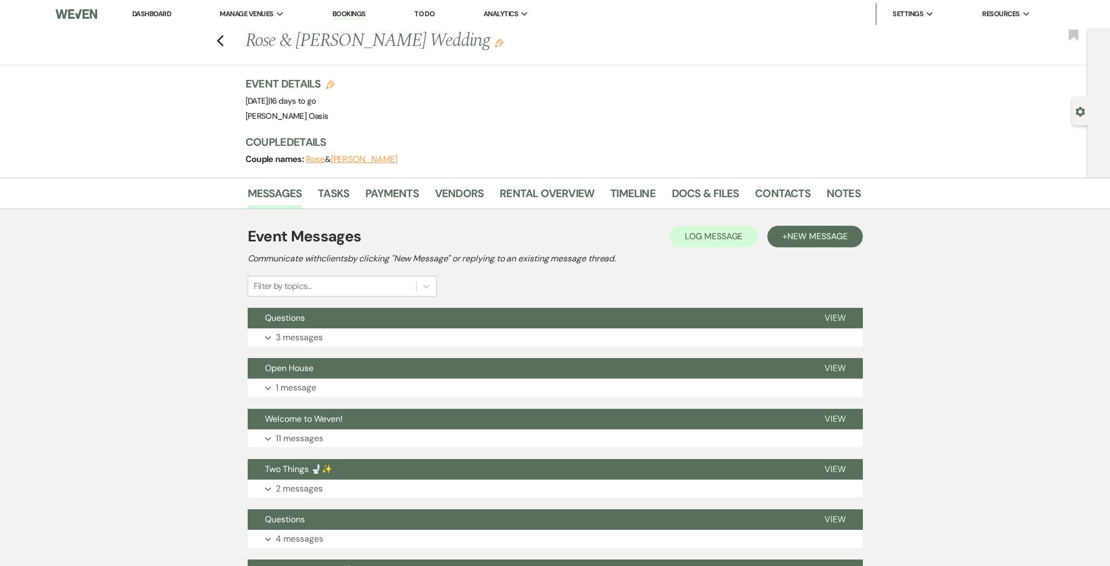
click at [674, 180] on div "Messages Tasks Payments Vendors Rental Overview Timeline Docs & Files Contacts …" at bounding box center [555, 193] width 1110 height 31
click at [674, 185] on link "Docs & Files" at bounding box center [705, 197] width 67 height 24
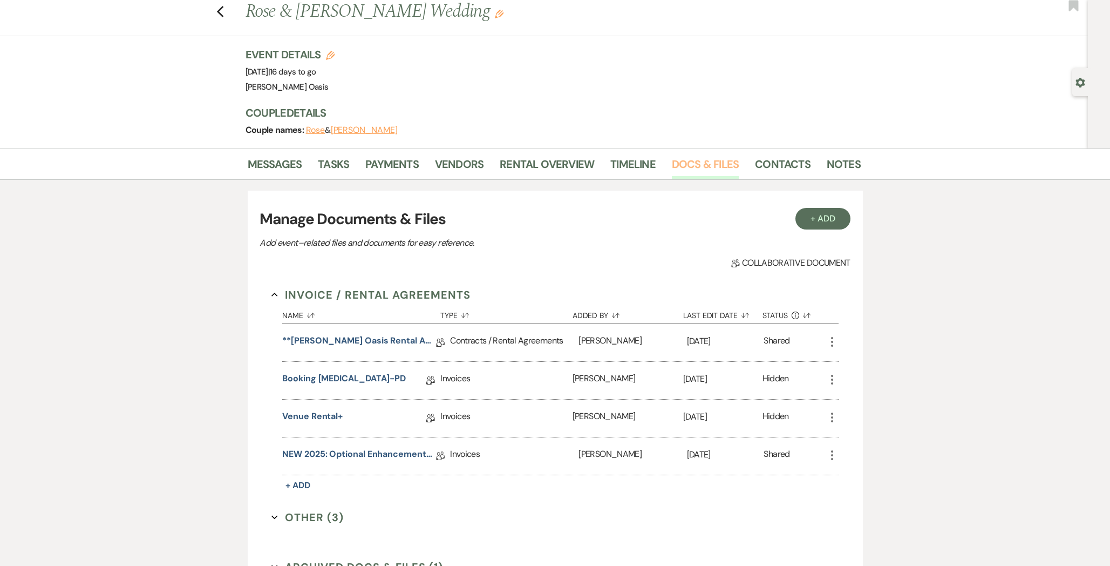
scroll to position [36, 0]
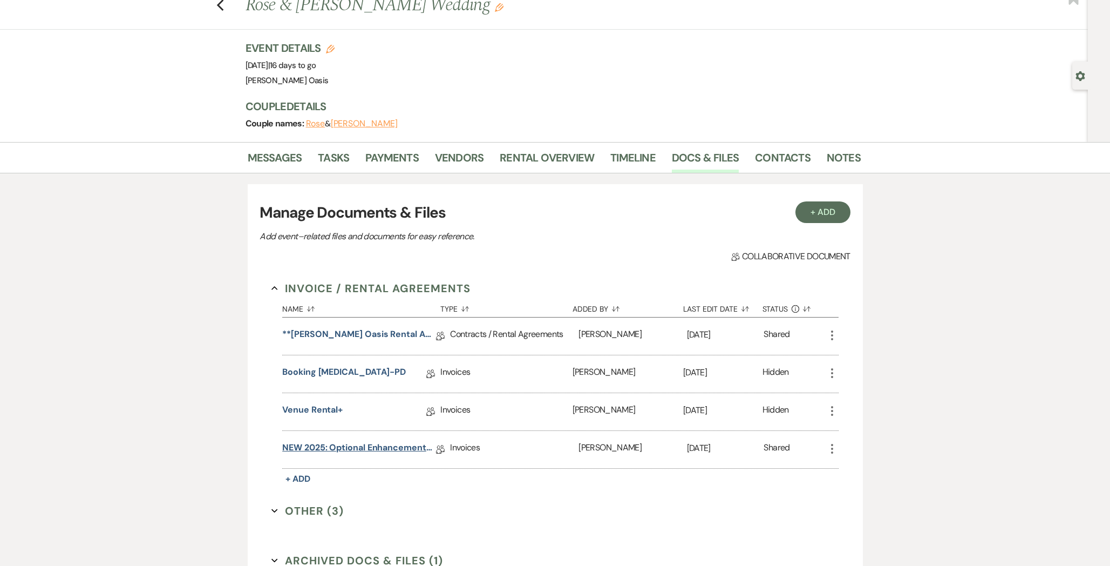
click at [376, 447] on link "NEW 2025: Optional Enhancements + Information" at bounding box center [359, 449] width 154 height 17
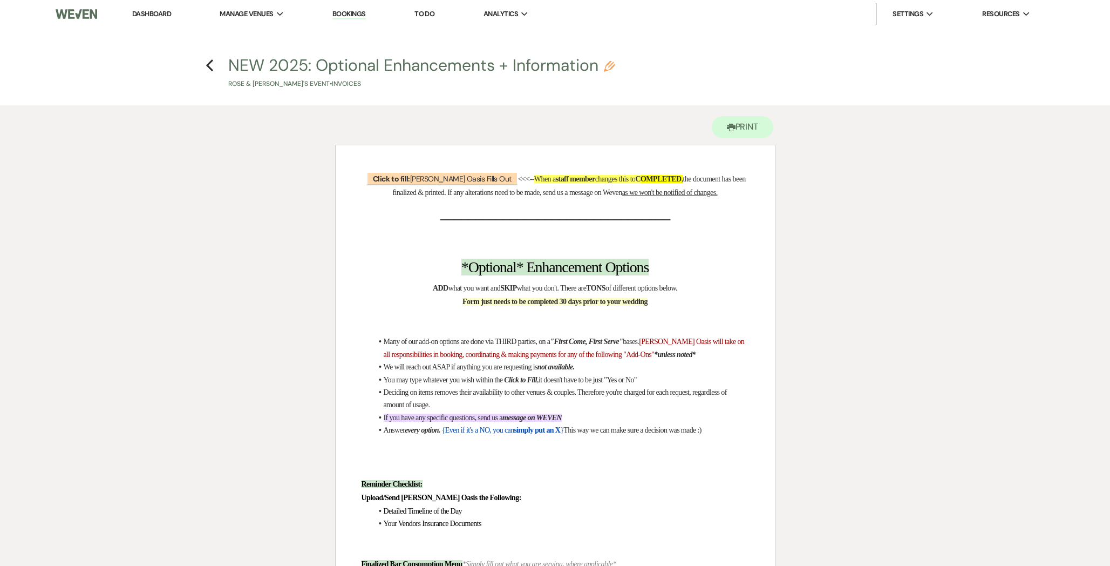
click at [204, 65] on h4 "Previous NEW 2025: Optional Enhancements + Information Pencil Rose & Zachary's …" at bounding box center [555, 71] width 777 height 35
click at [208, 63] on icon "Previous" at bounding box center [210, 65] width 8 height 13
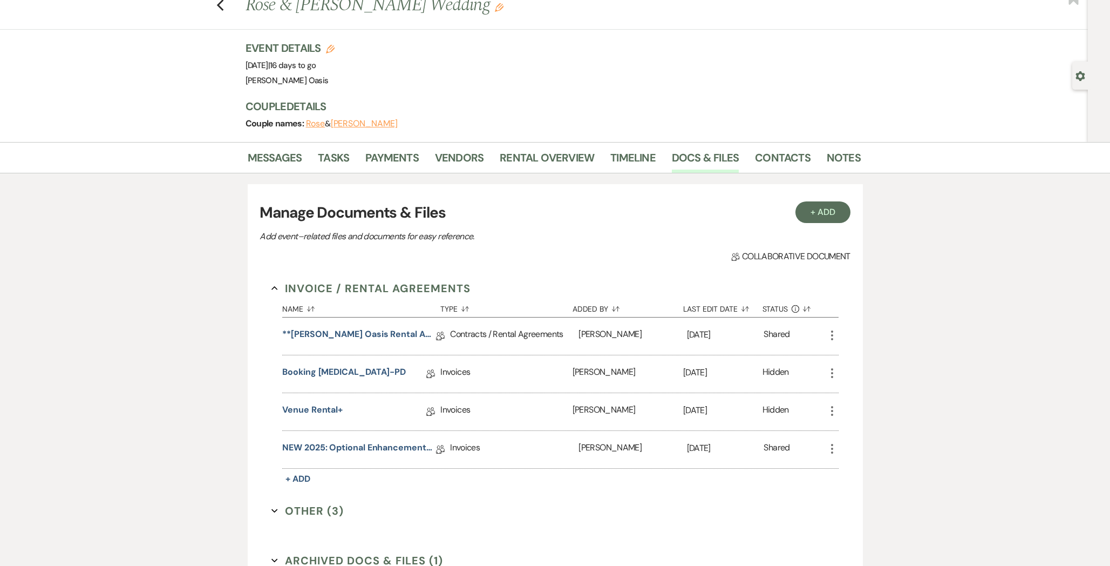
scroll to position [170, 0]
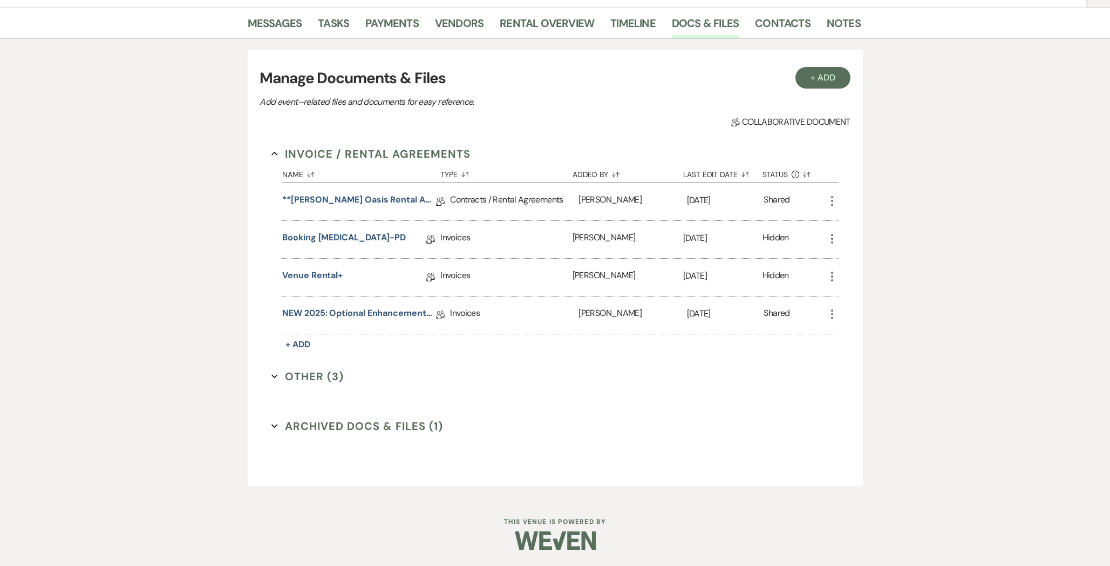
click at [361, 428] on button "Archived Docs & Files (1) Expand" at bounding box center [358, 426] width 172 height 16
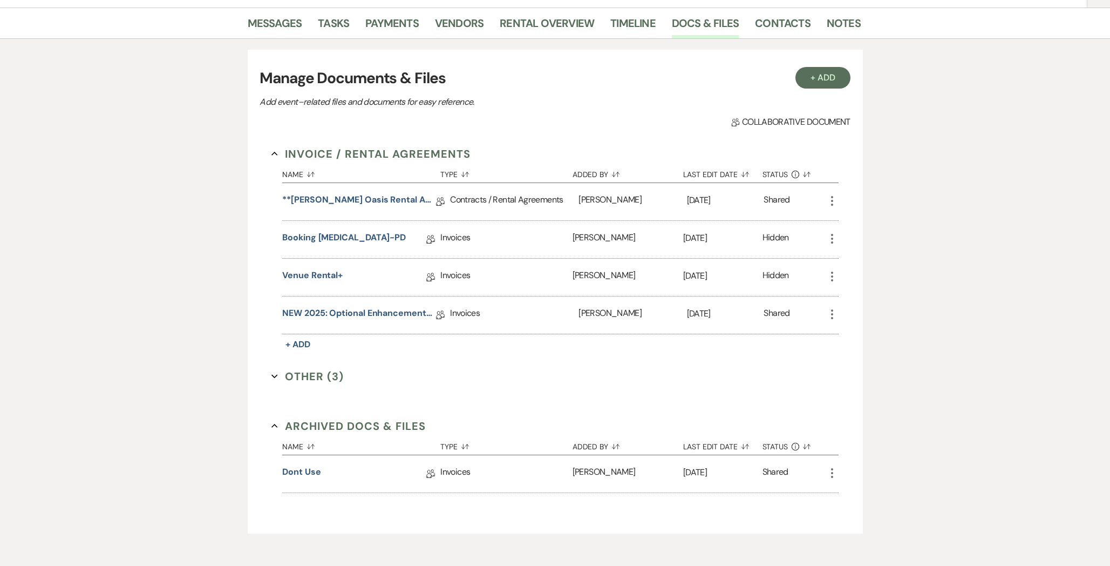
scroll to position [216, 0]
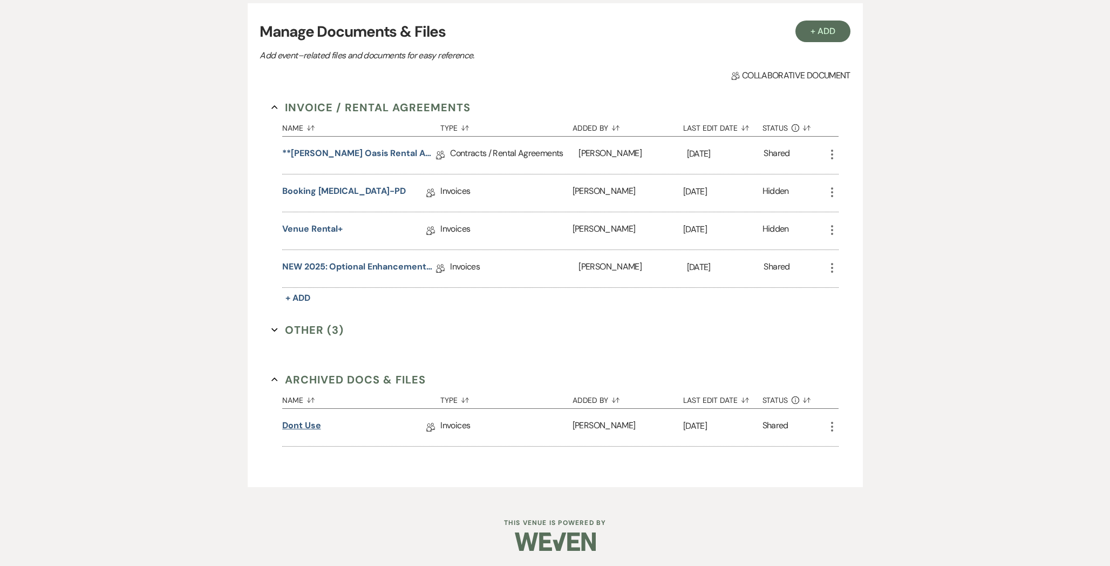
click at [300, 424] on link "dont use" at bounding box center [301, 427] width 38 height 17
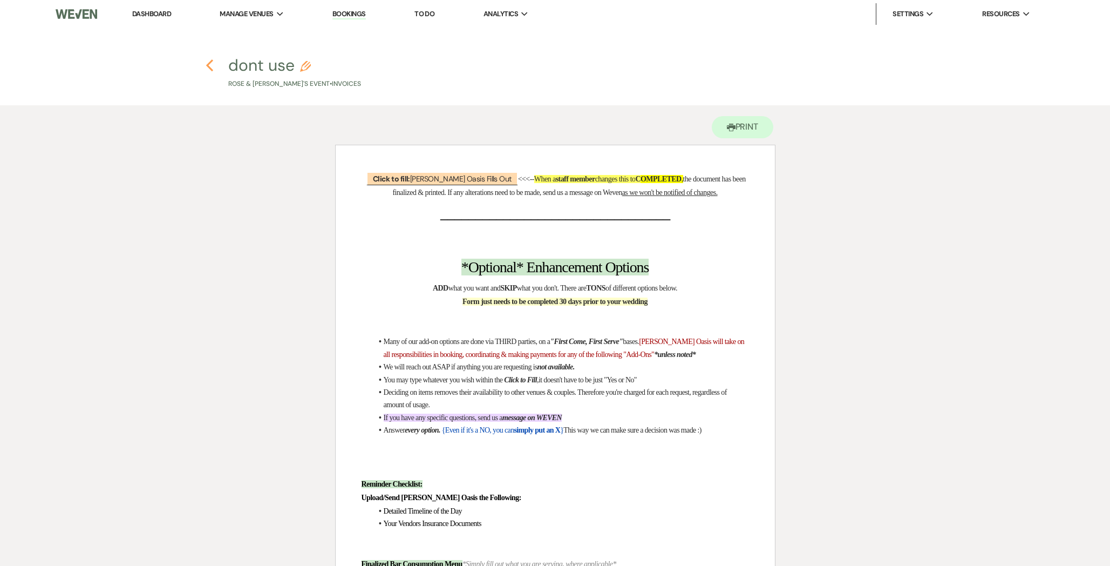
click at [209, 62] on use "button" at bounding box center [209, 65] width 7 height 12
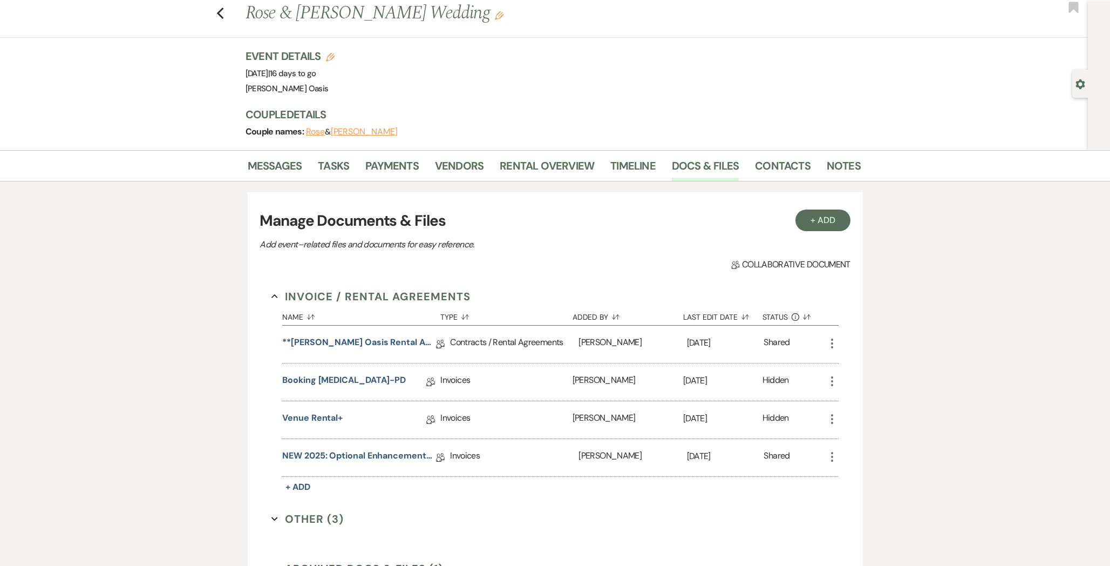
scroll to position [25, 0]
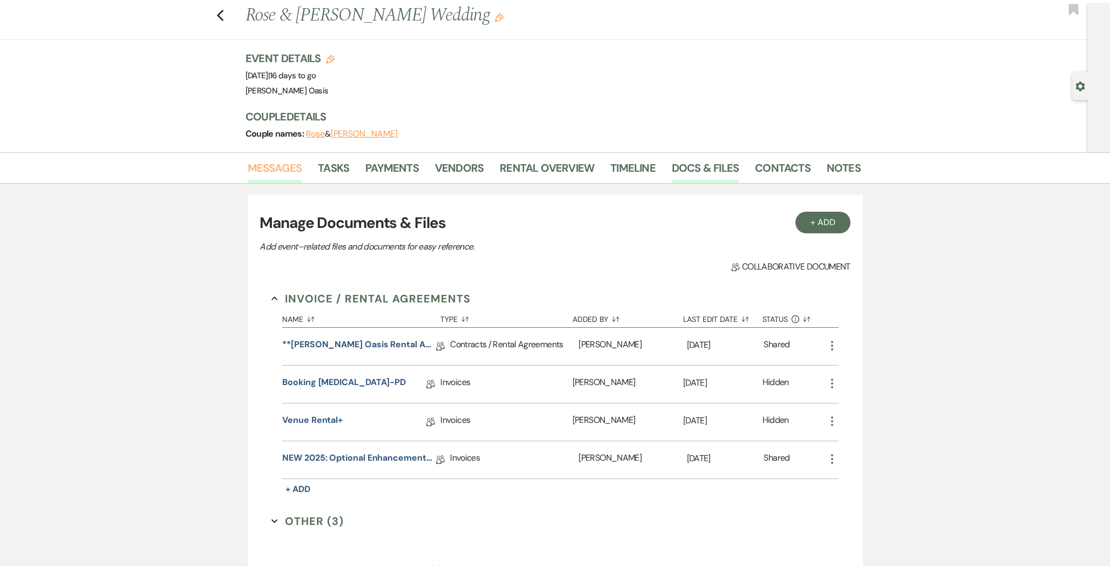
click at [286, 165] on link "Messages" at bounding box center [275, 171] width 55 height 24
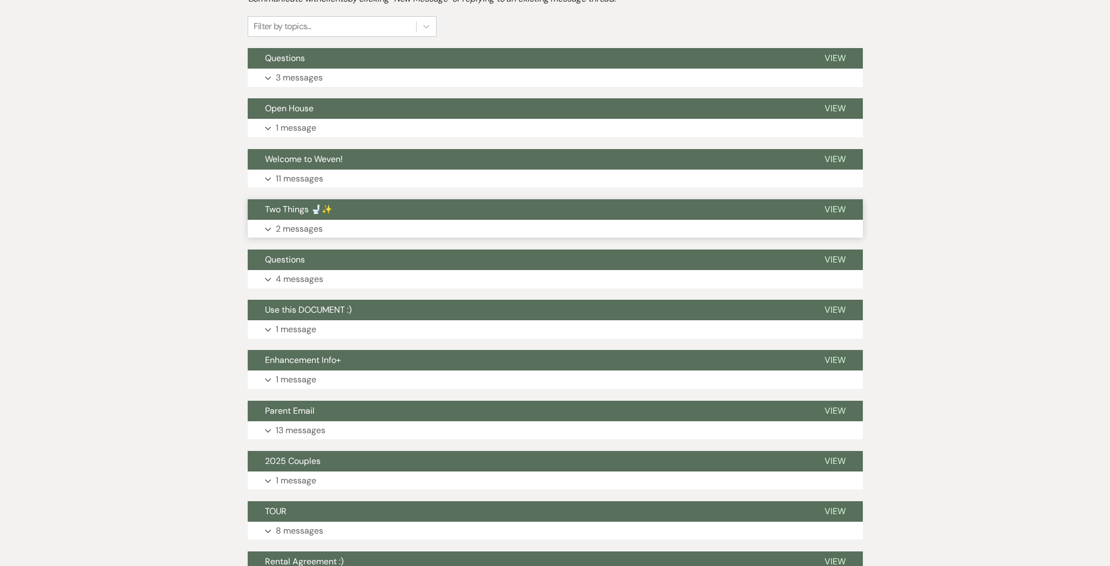
scroll to position [128, 0]
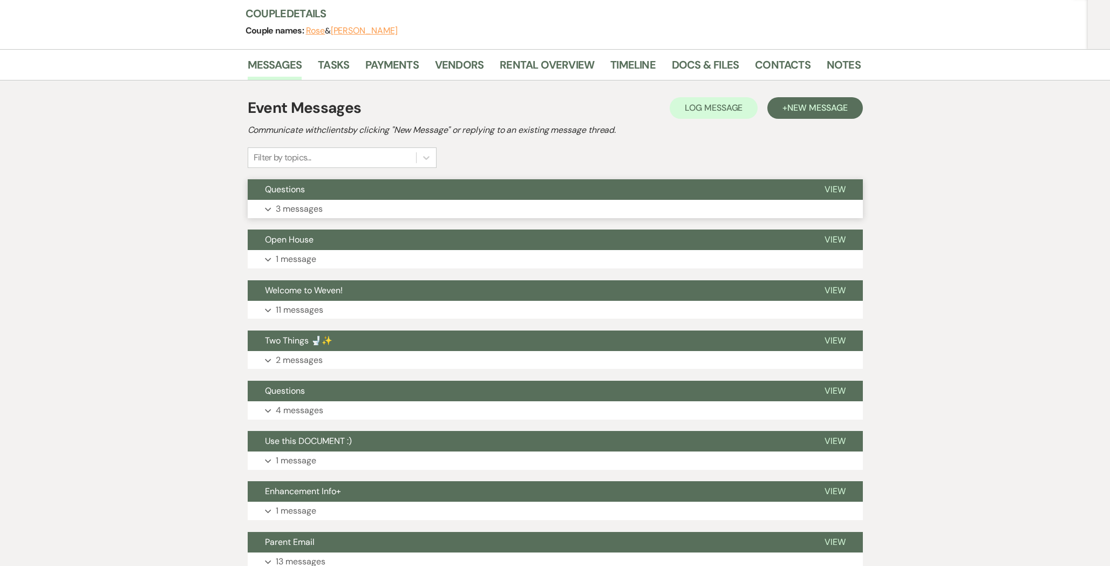
click at [290, 207] on p "3 messages" at bounding box center [299, 209] width 47 height 14
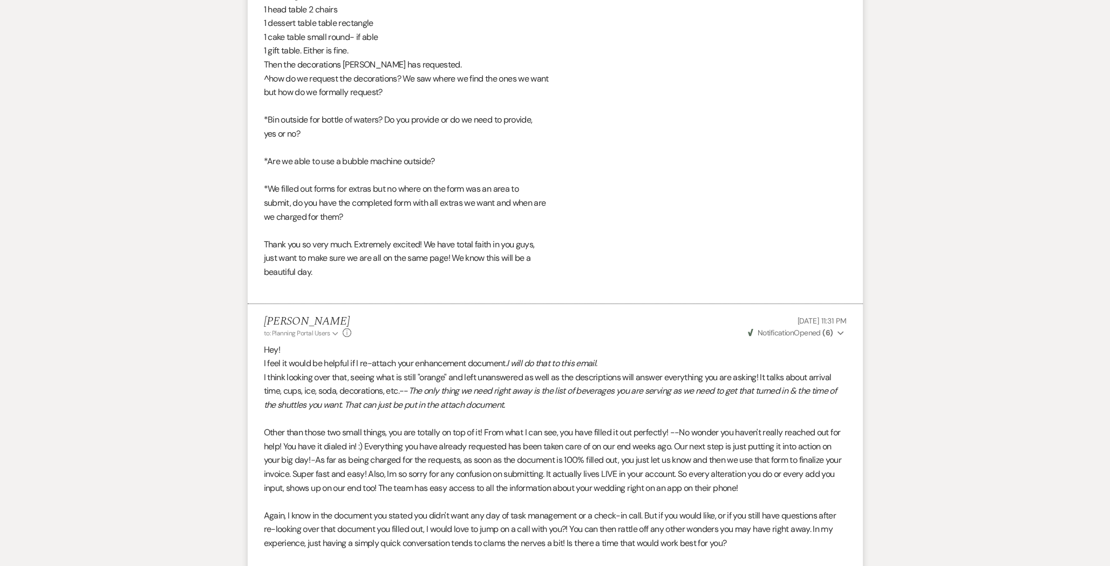
scroll to position [1110, 0]
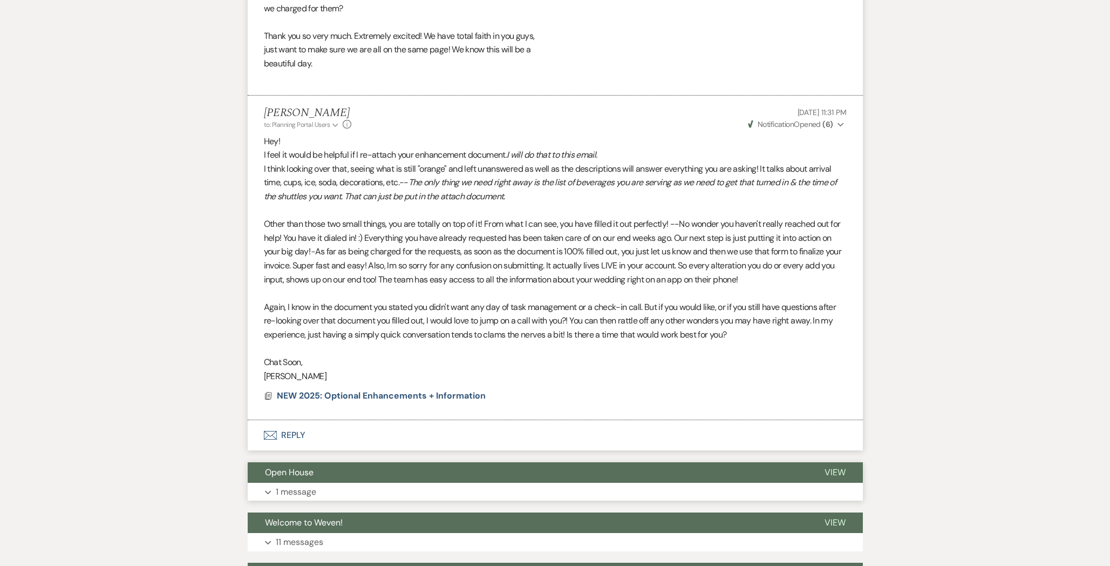
click at [342, 488] on button "Expand 1 message" at bounding box center [555, 492] width 615 height 18
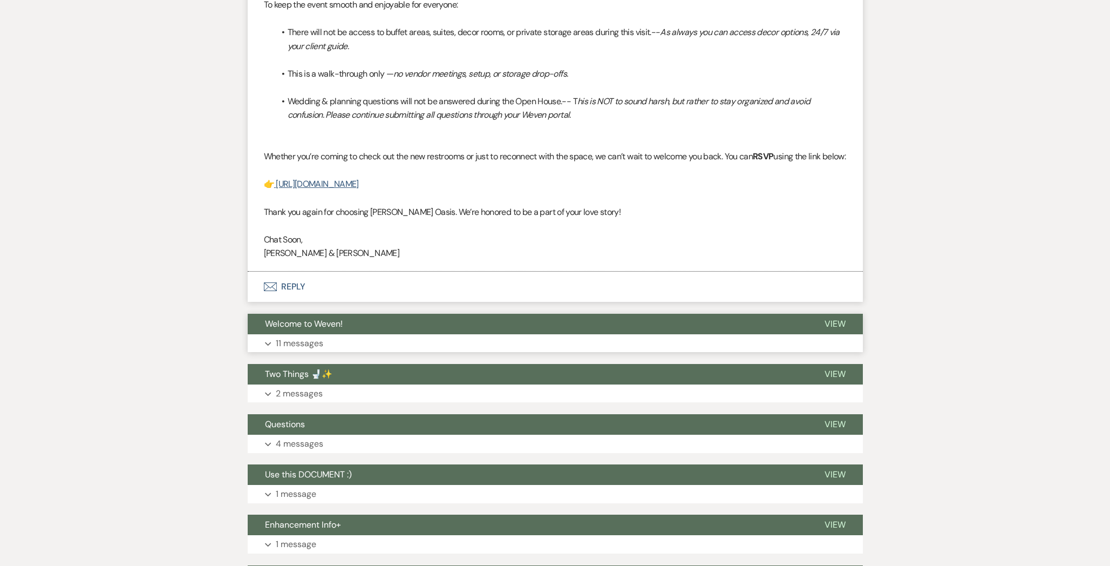
click at [318, 329] on span "Welcome to Weven!" at bounding box center [304, 323] width 78 height 11
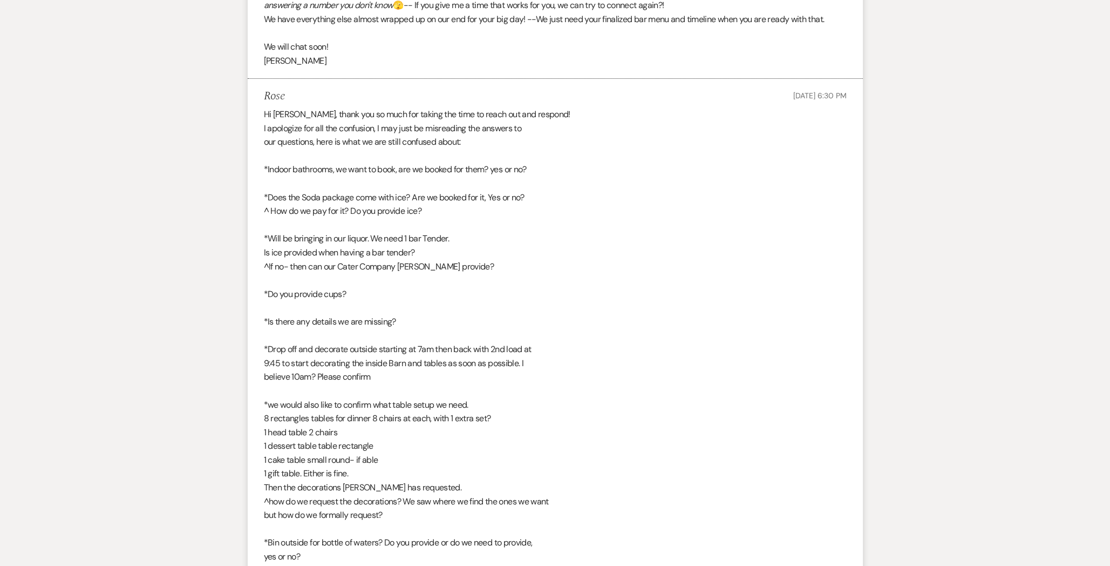
scroll to position [0, 0]
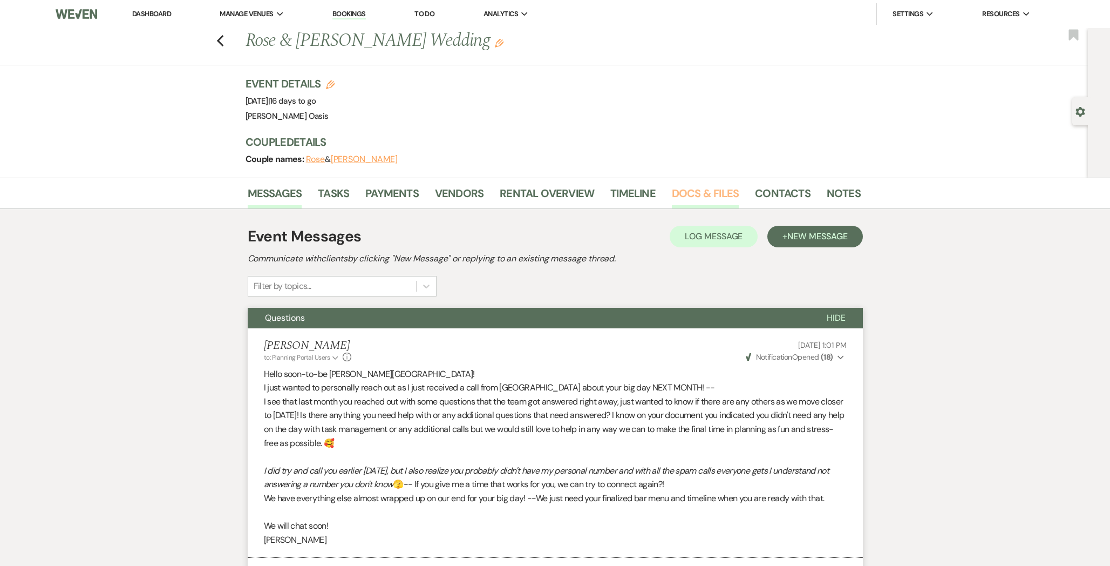
click at [720, 189] on link "Docs & Files" at bounding box center [705, 197] width 67 height 24
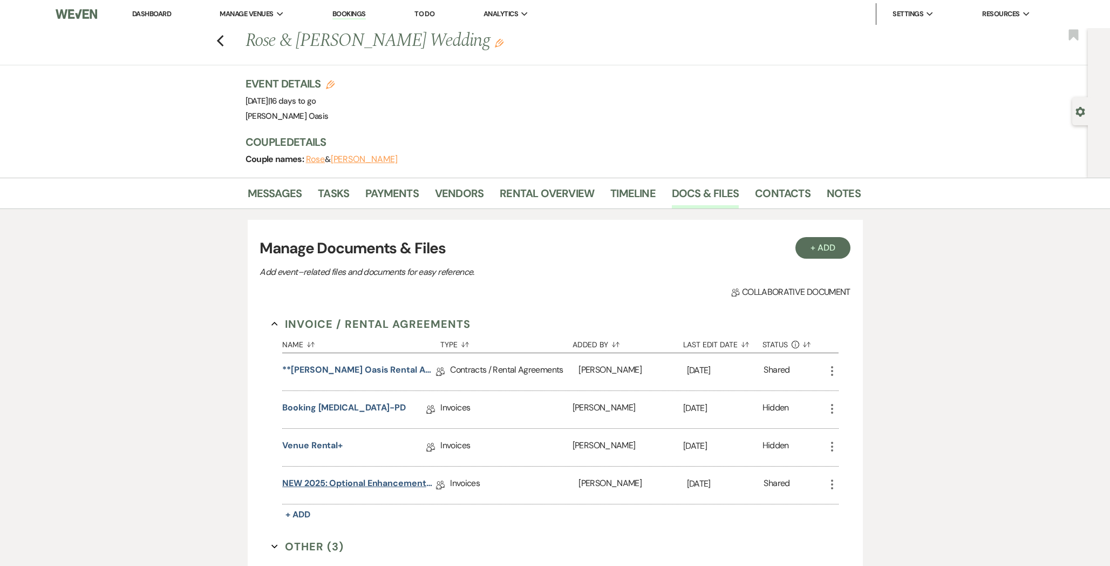
click at [334, 484] on link "NEW 2025: Optional Enhancements + Information" at bounding box center [359, 485] width 154 height 17
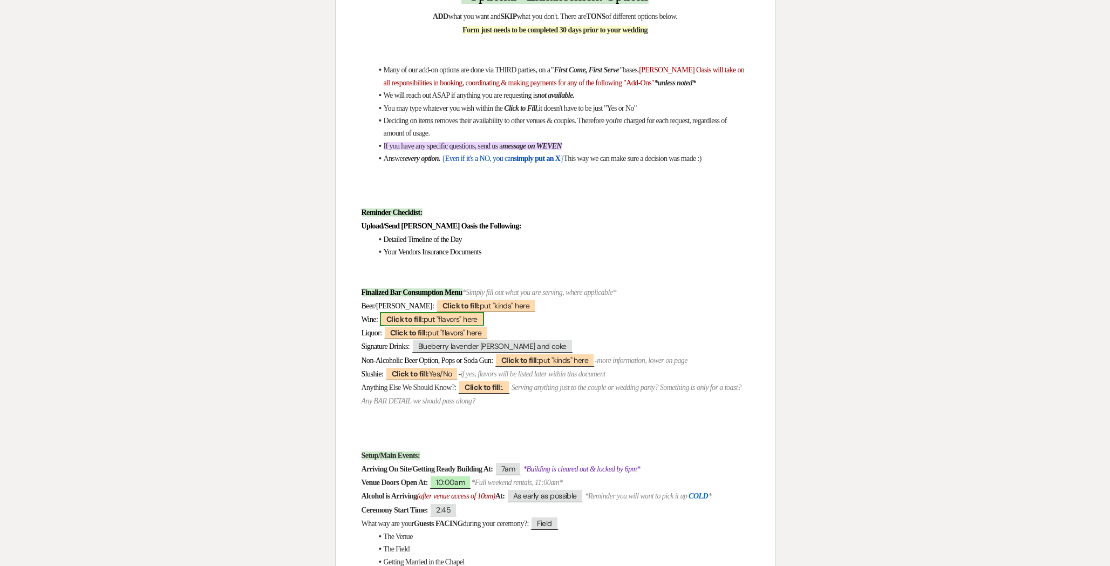
scroll to position [272, 0]
click at [455, 300] on span "Click to fill: put "kinds" here" at bounding box center [486, 305] width 100 height 14
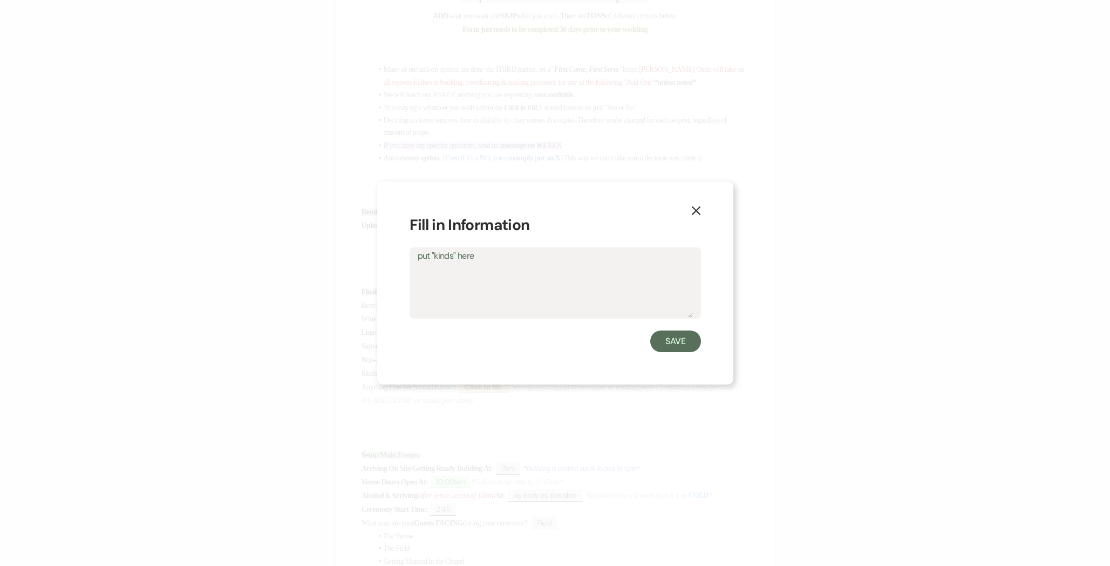
click at [460, 291] on textarea "put "kinds" here" at bounding box center [555, 290] width 275 height 54
click at [701, 208] on button "X" at bounding box center [696, 210] width 16 height 19
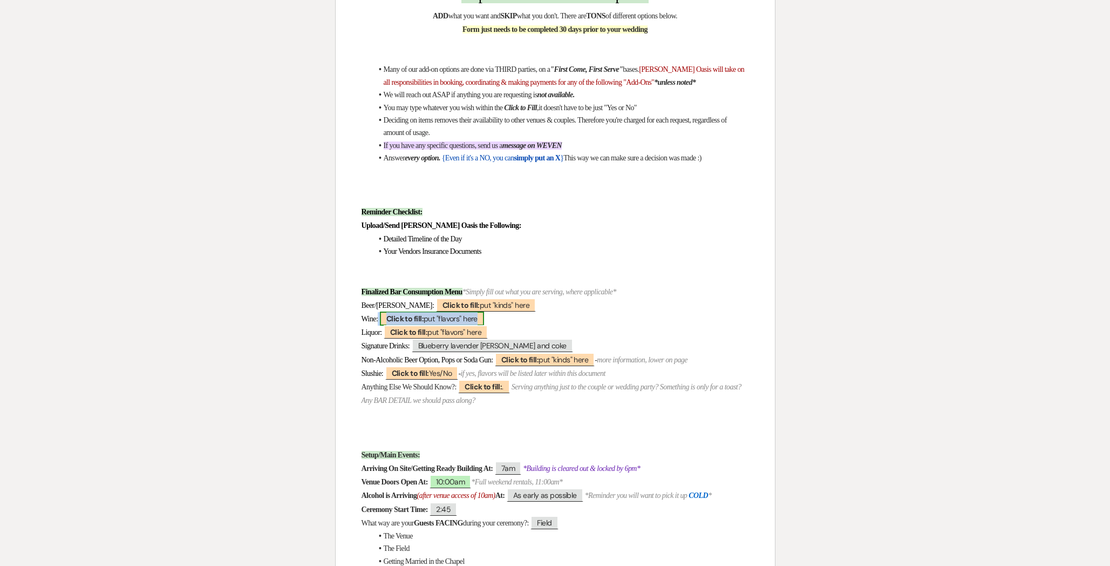
click at [446, 316] on span "Click to fill: put "flavors" here" at bounding box center [432, 318] width 104 height 14
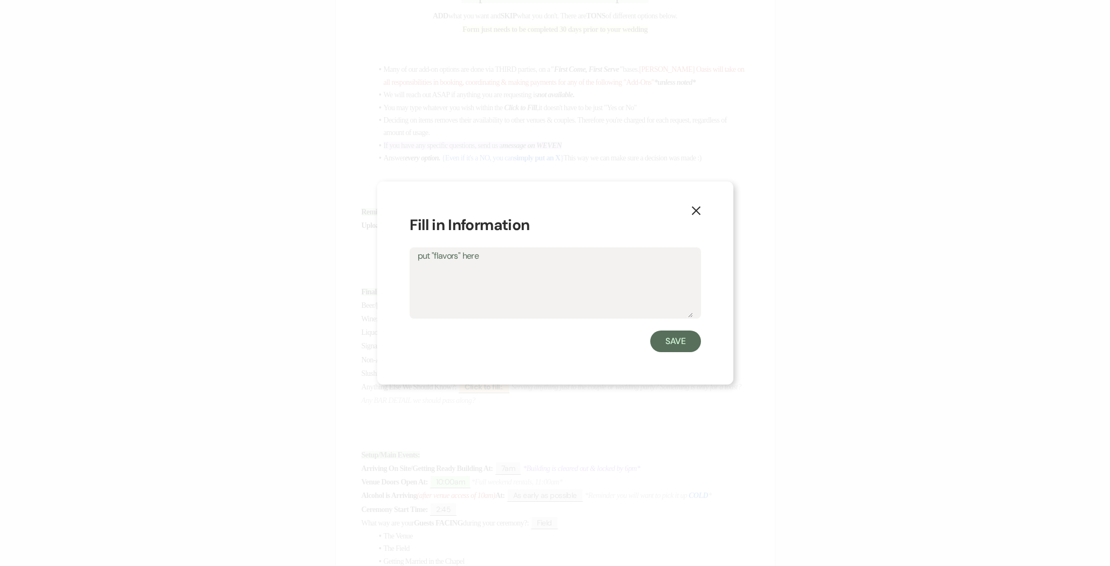
click at [463, 295] on textarea "put "flavors" here" at bounding box center [555, 290] width 275 height 54
drag, startPoint x: 521, startPoint y: 266, endPoint x: 378, endPoint y: 274, distance: 143.2
click at [378, 274] on div "X Fill in Information put "flavors" here red and white Save" at bounding box center [555, 283] width 356 height 204
type textarea "red and white"
click at [698, 207] on icon "X" at bounding box center [696, 211] width 10 height 10
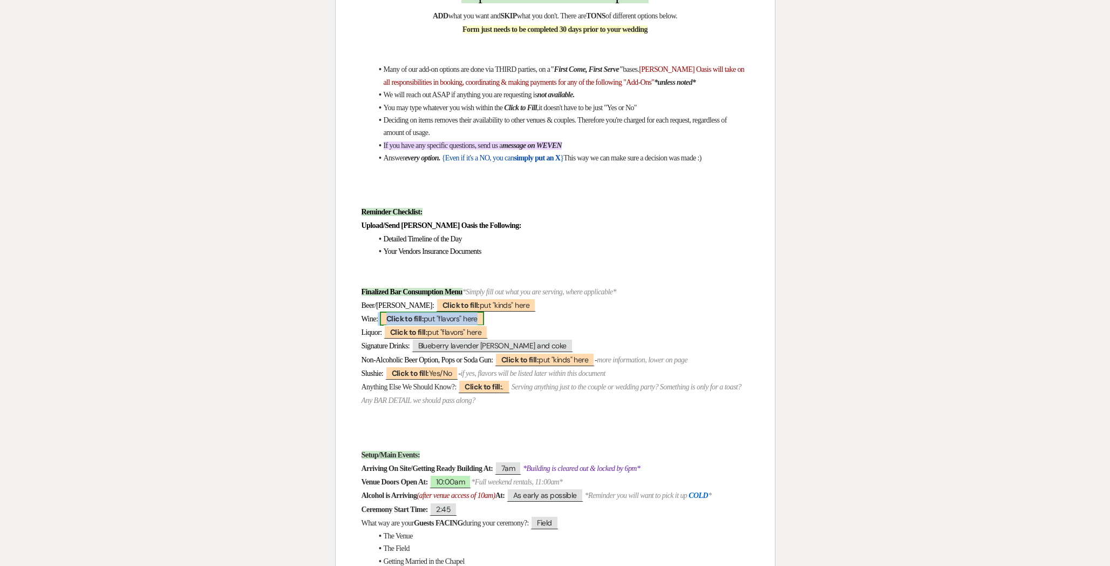
click at [409, 316] on b "Click to fill:" at bounding box center [404, 319] width 37 height 10
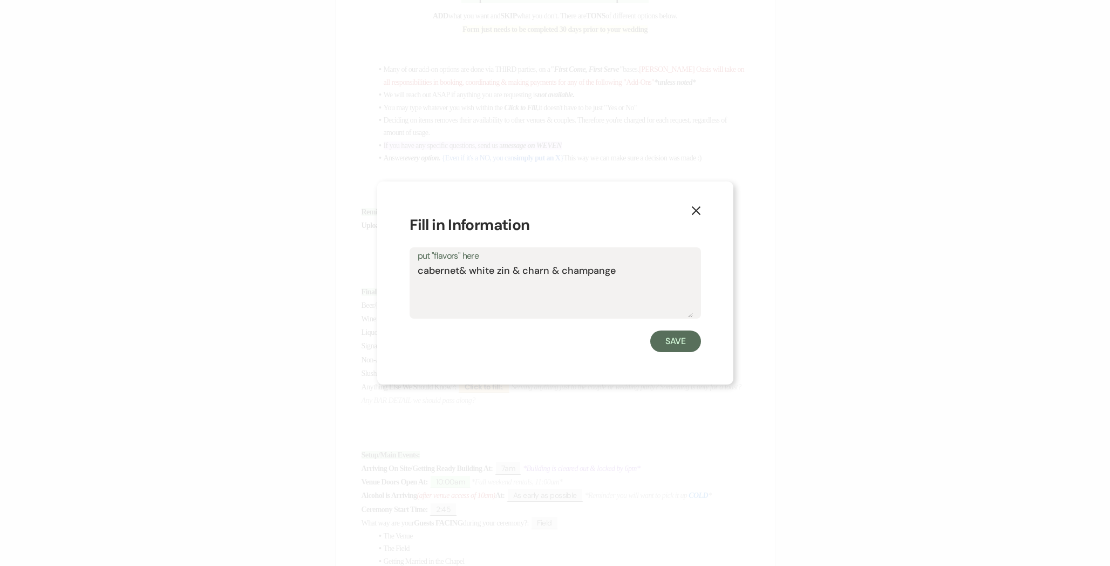
click at [458, 271] on textarea "cabernet& white zin & charn & champange" at bounding box center [555, 290] width 275 height 54
click at [544, 270] on textarea "cabernet & white zin & charn & champange" at bounding box center [555, 290] width 275 height 54
type textarea "cabernet & white zin & chard & champange"
click at [680, 347] on button "Save" at bounding box center [675, 341] width 51 height 22
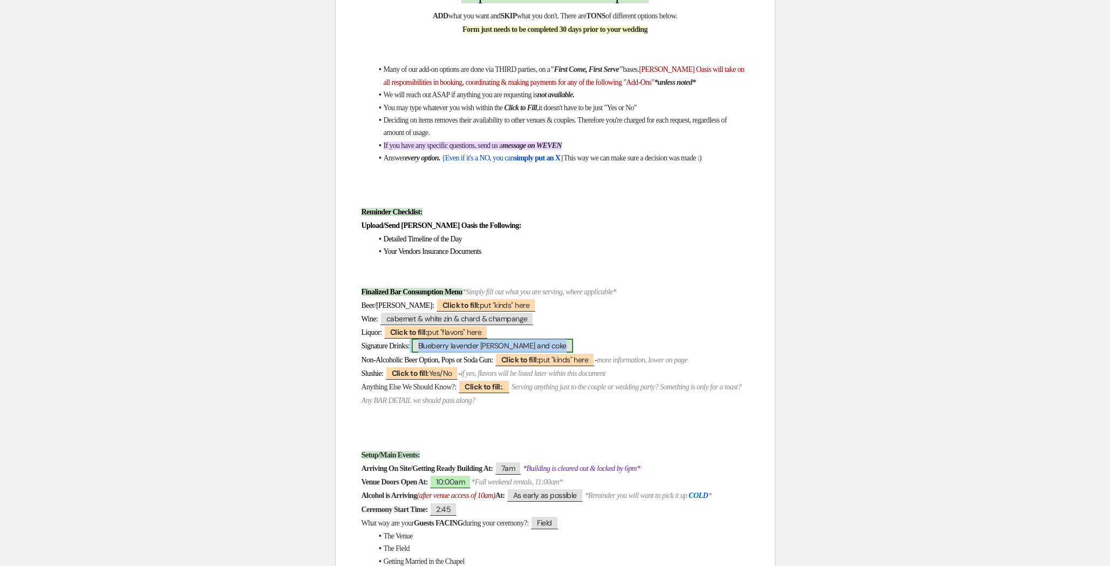
click at [500, 344] on span "Blueberry lavender champagne, jack and coke" at bounding box center [492, 345] width 161 height 14
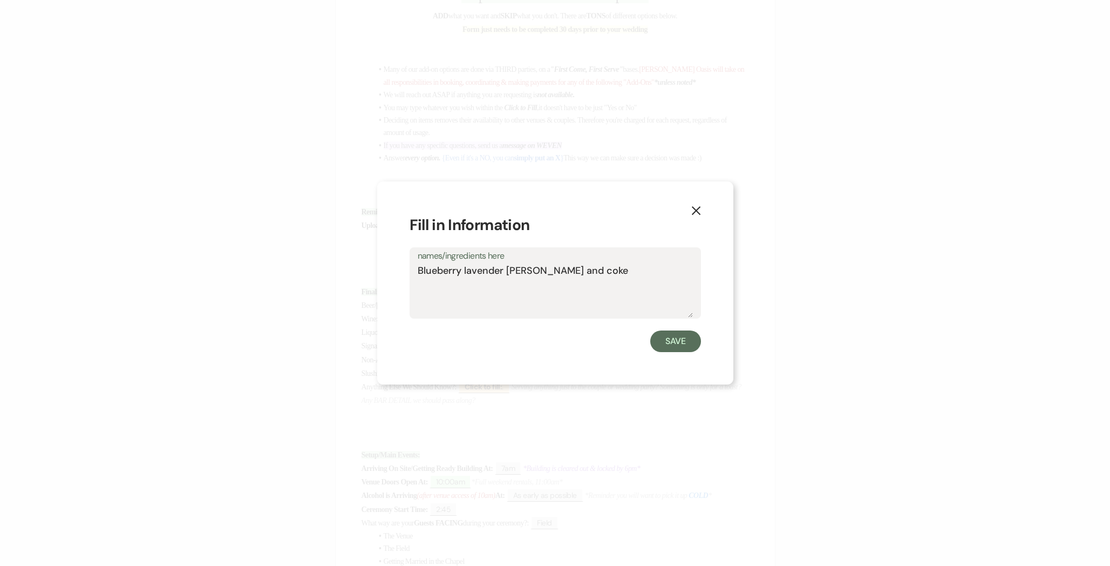
click at [559, 269] on textarea "Blueberry lavender champagne, jack and coke" at bounding box center [555, 290] width 275 height 54
type textarea "Blueberry lavender champagne , jack and coke"
click at [682, 341] on button "Save" at bounding box center [675, 341] width 51 height 22
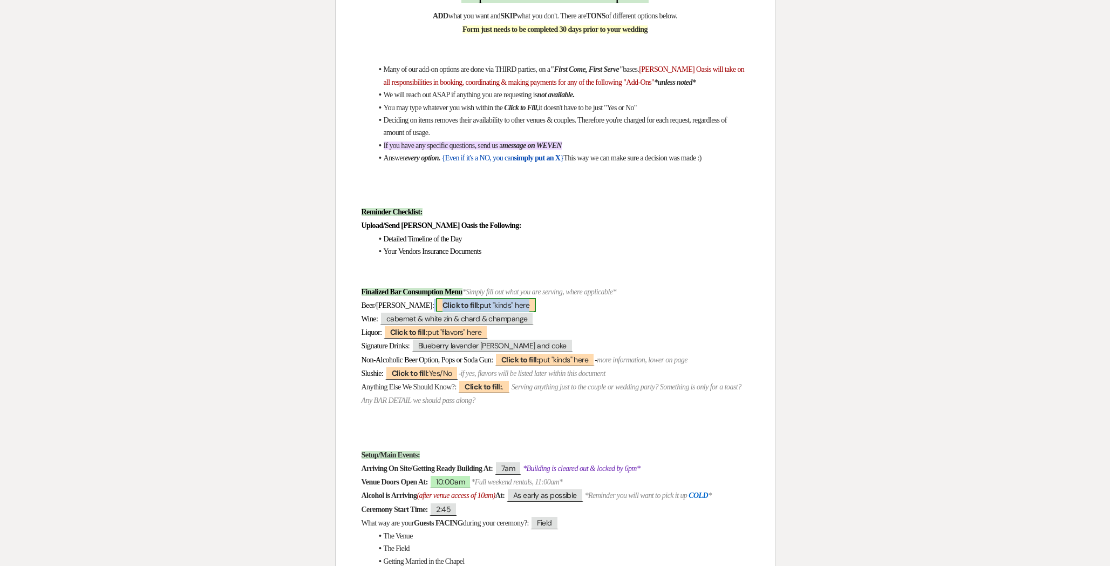
click at [490, 298] on span "Click to fill: put "kinds" here" at bounding box center [486, 305] width 100 height 14
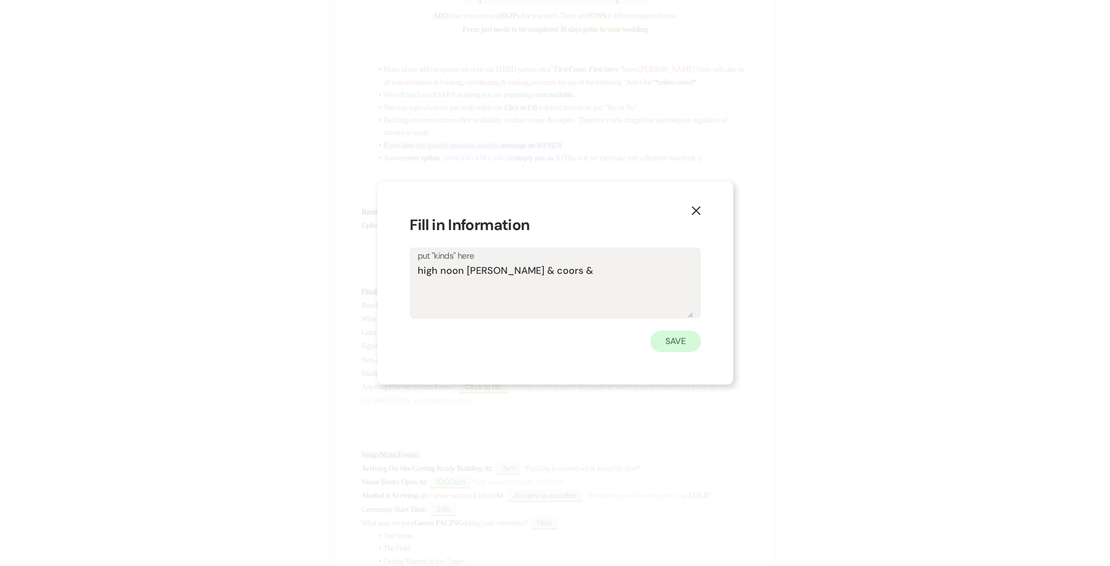
type textarea "high noon seltzer & coors &"
click at [677, 349] on button "Save" at bounding box center [675, 341] width 51 height 22
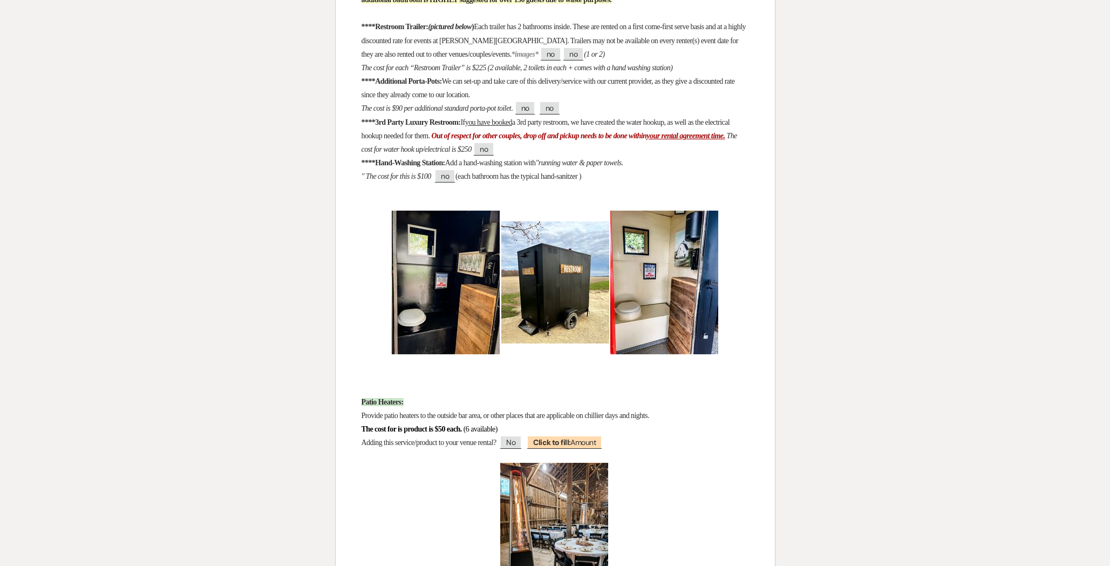
scroll to position [7472, 0]
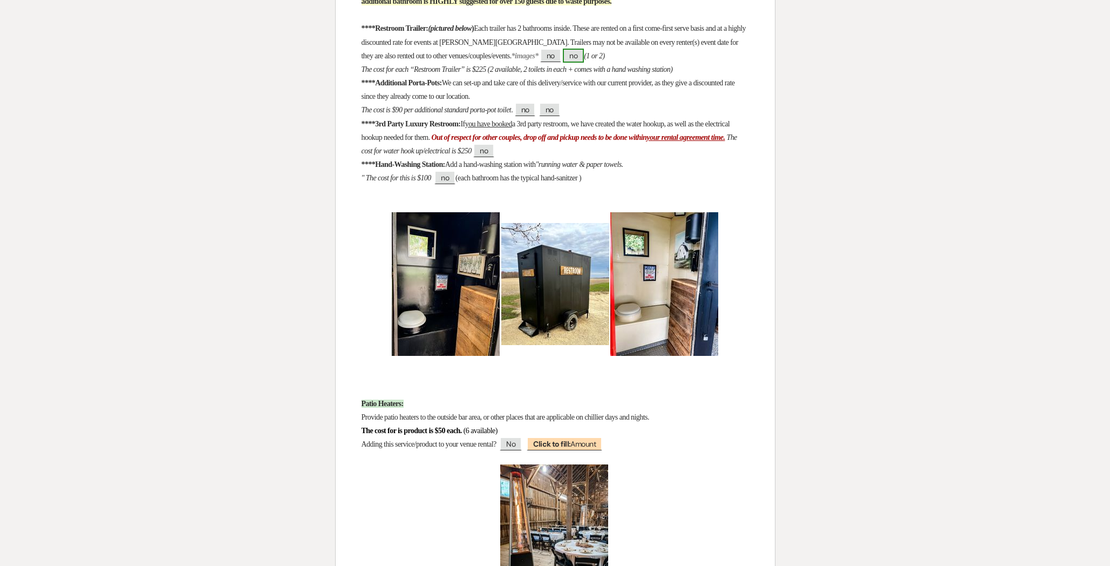
click at [584, 63] on span "no" at bounding box center [573, 56] width 21 height 14
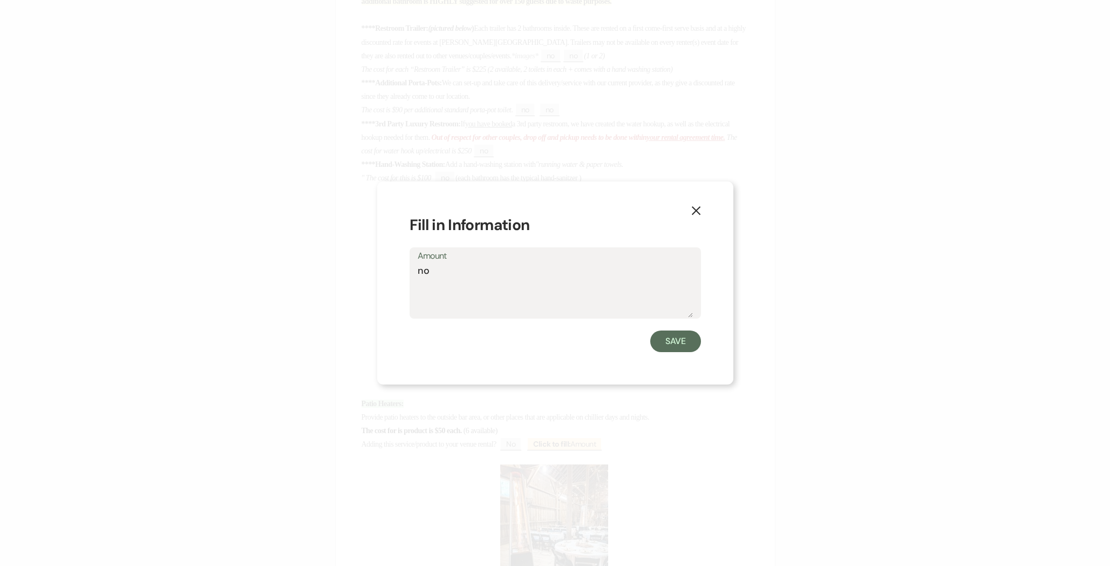
drag, startPoint x: 432, startPoint y: 275, endPoint x: 395, endPoint y: 271, distance: 37.5
click at [395, 271] on div "X Fill in Information Amount no Save" at bounding box center [555, 283] width 356 height 204
type textarea "1"
click at [669, 342] on button "Save" at bounding box center [675, 341] width 51 height 22
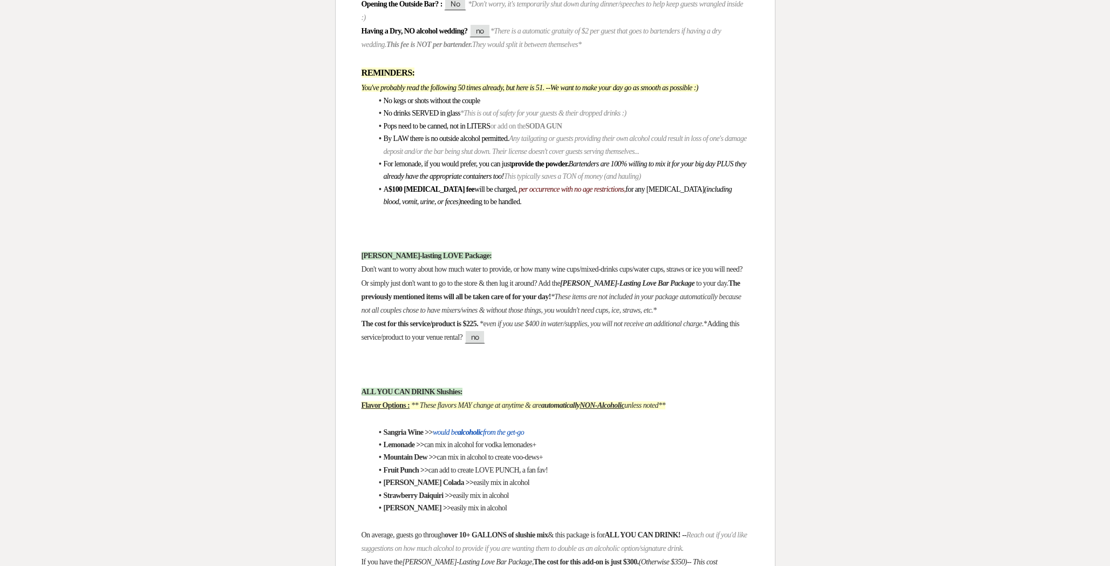
scroll to position [3790, 0]
click at [486, 343] on span "no" at bounding box center [475, 336] width 21 height 14
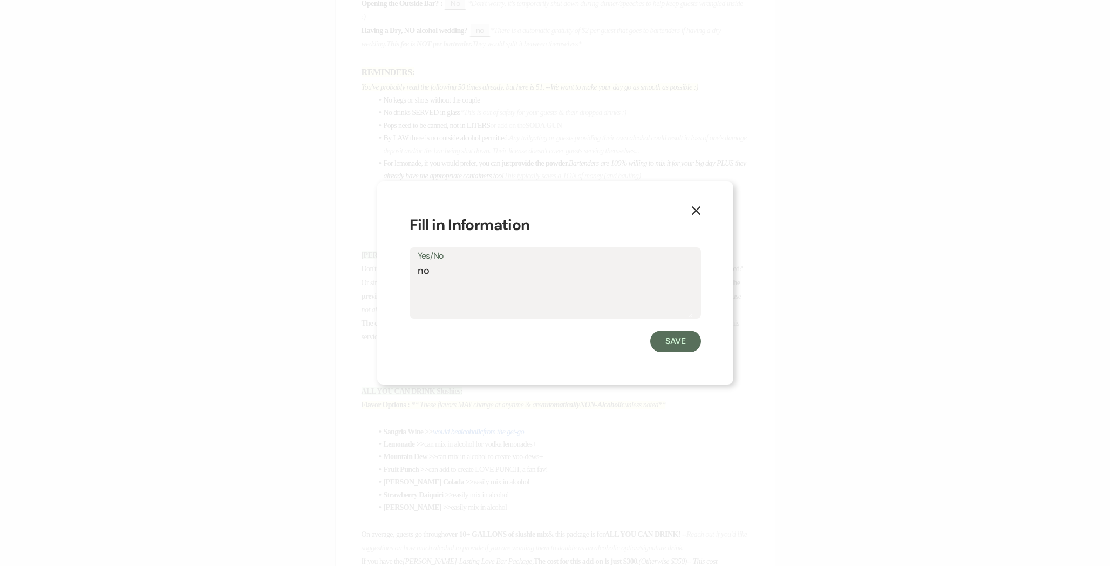
drag, startPoint x: 456, startPoint y: 277, endPoint x: 384, endPoint y: 274, distance: 71.9
click at [384, 274] on div "X Fill in Information Yes/No no Save" at bounding box center [555, 283] width 356 height 204
click at [447, 264] on textarea "yes-" at bounding box center [555, 290] width 275 height 54
type textarea "yes-per RO"
click at [694, 346] on button "Save" at bounding box center [675, 341] width 51 height 22
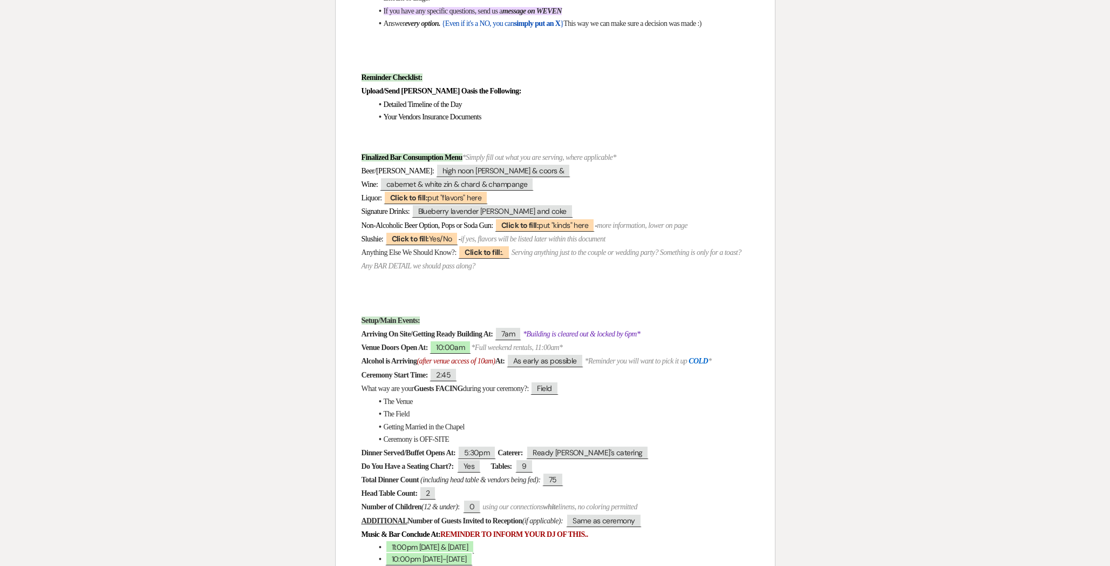
scroll to position [0, 0]
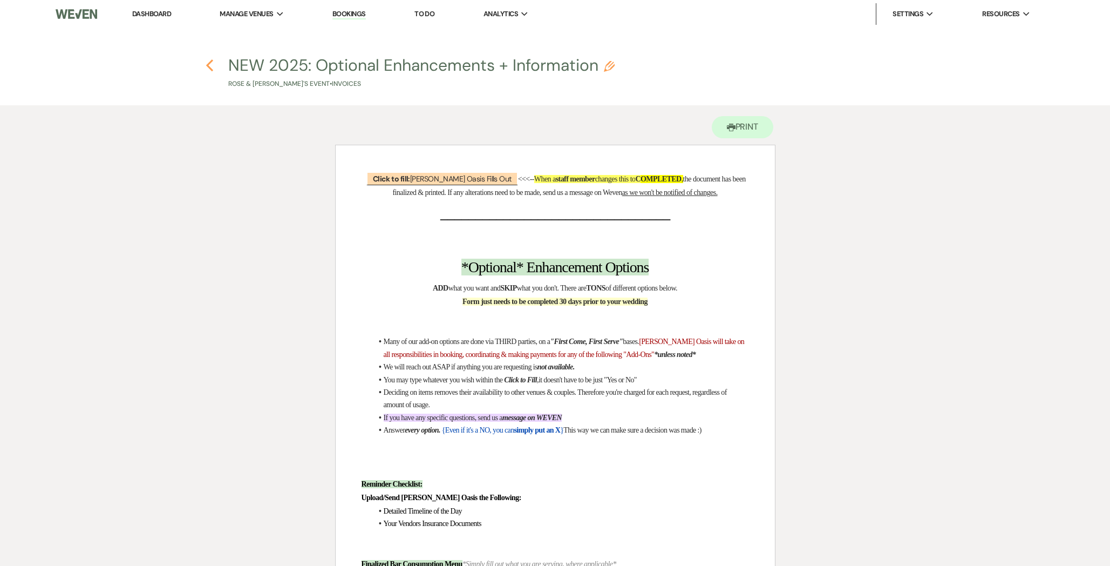
click at [207, 64] on icon "Previous" at bounding box center [210, 65] width 8 height 13
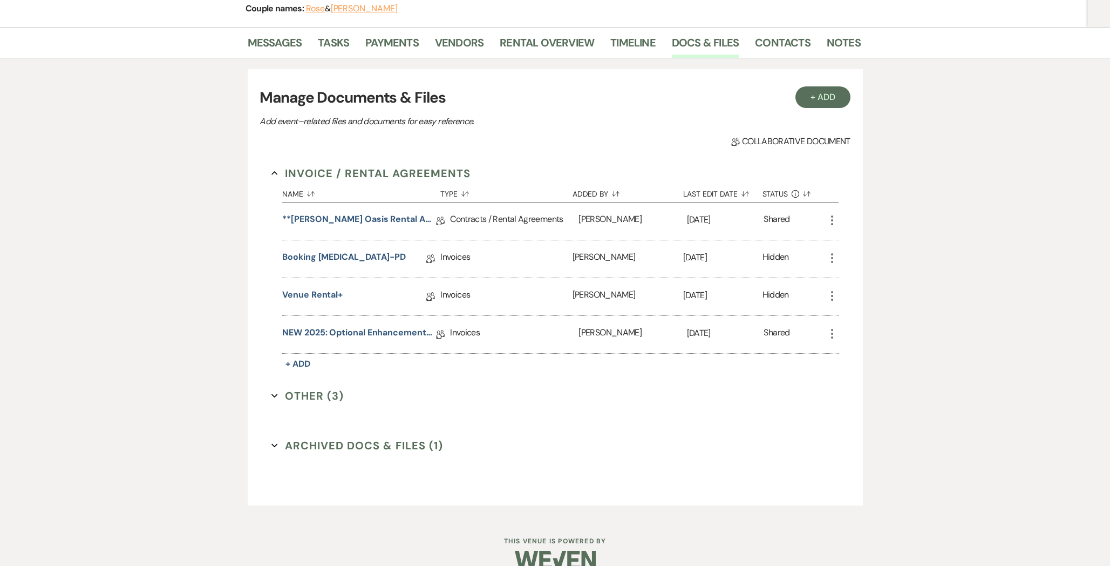
scroll to position [151, 0]
click at [376, 336] on link "NEW 2025: Optional Enhancements + Information" at bounding box center [359, 333] width 154 height 17
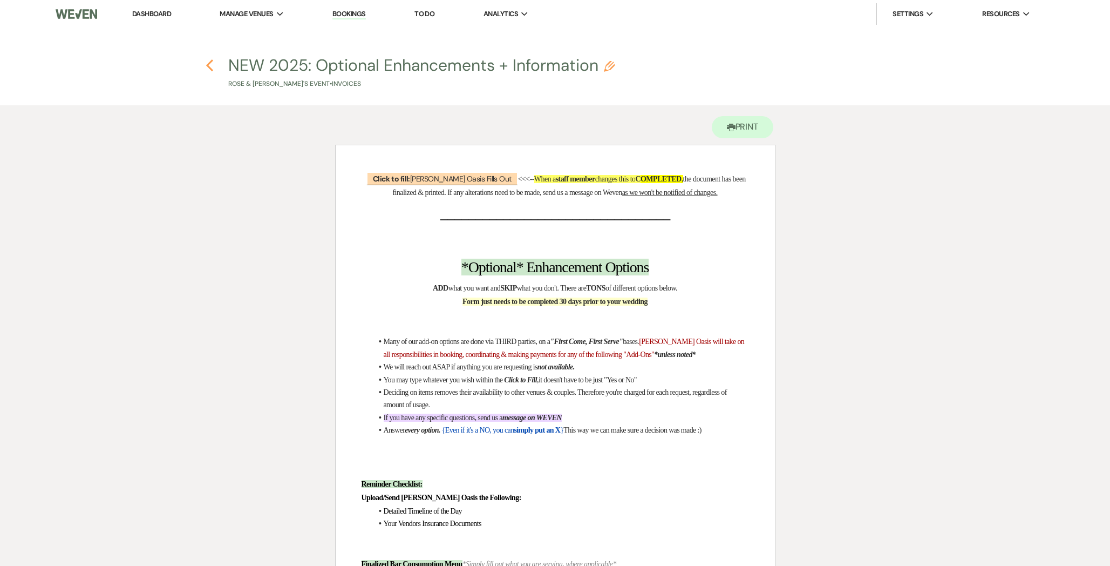
click at [212, 64] on icon "Previous" at bounding box center [210, 65] width 8 height 13
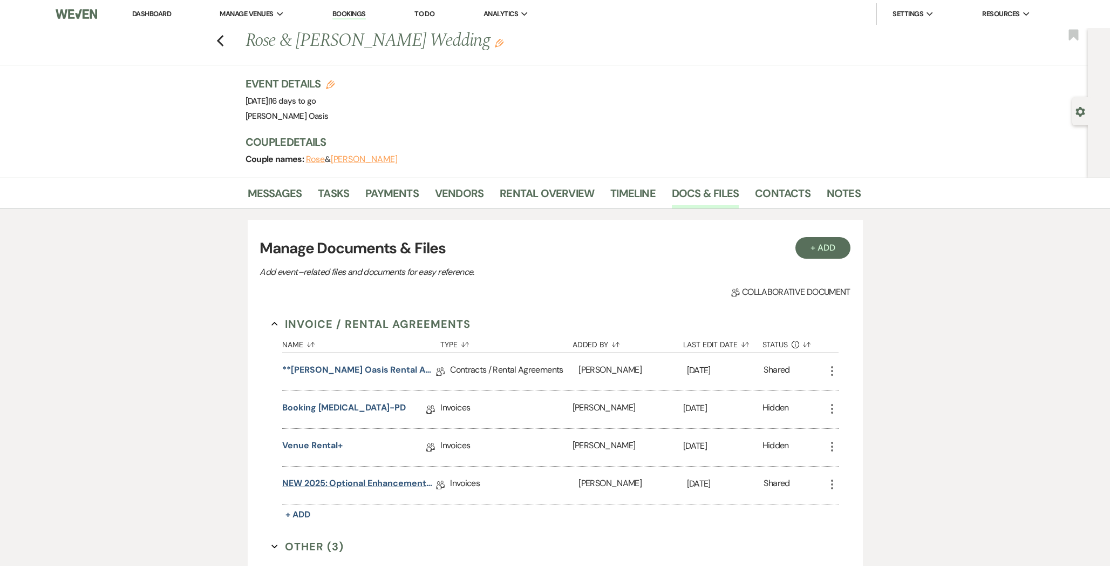
click at [330, 486] on link "NEW 2025: Optional Enhancements + Information" at bounding box center [359, 485] width 154 height 17
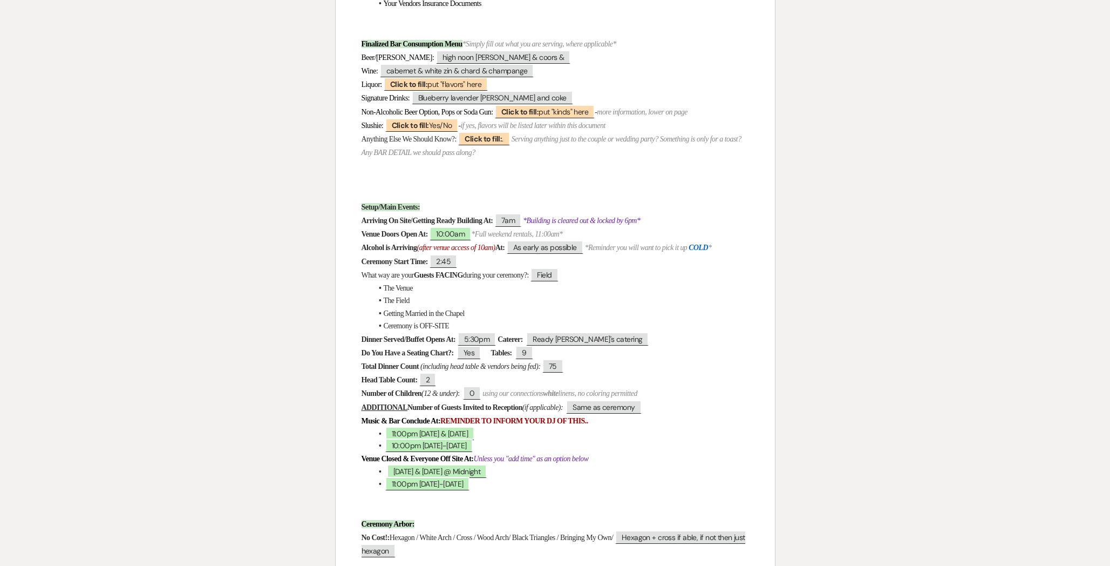
scroll to position [526, 0]
